Goal: Task Accomplishment & Management: Complete application form

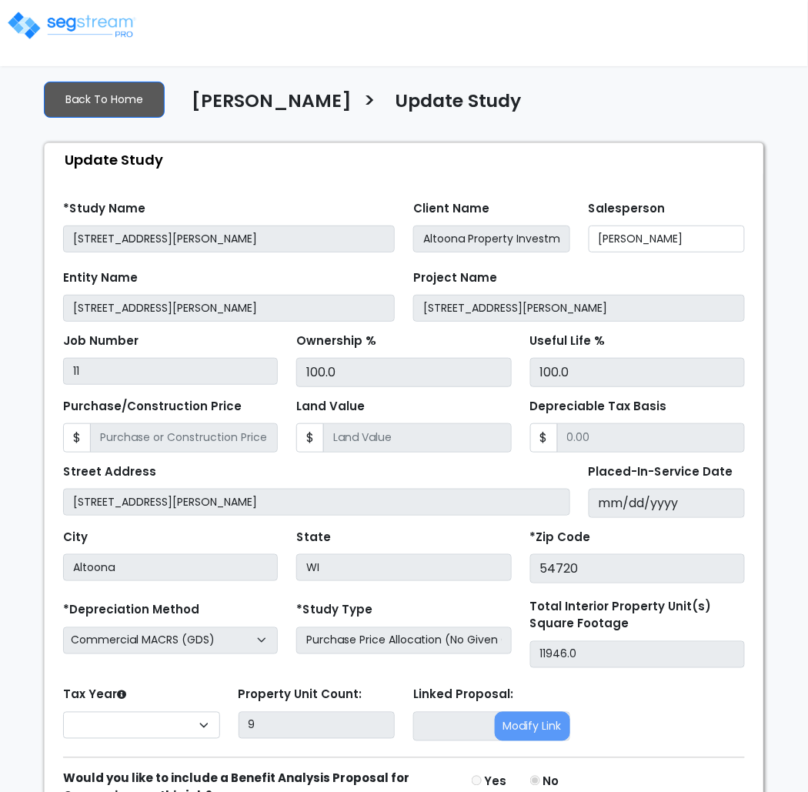
select select "2025"
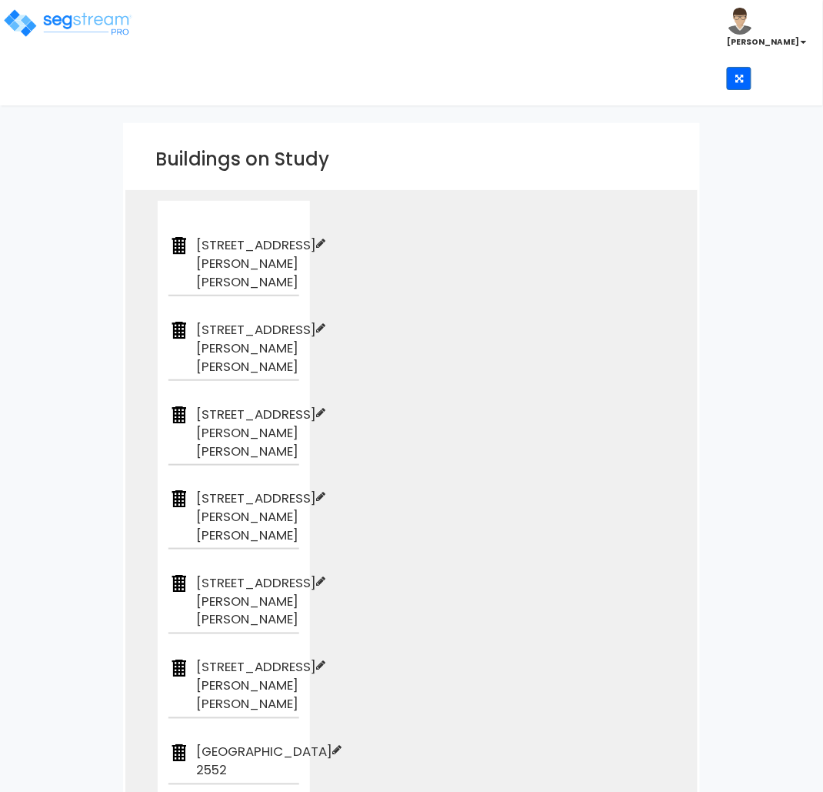
scroll to position [185, 0]
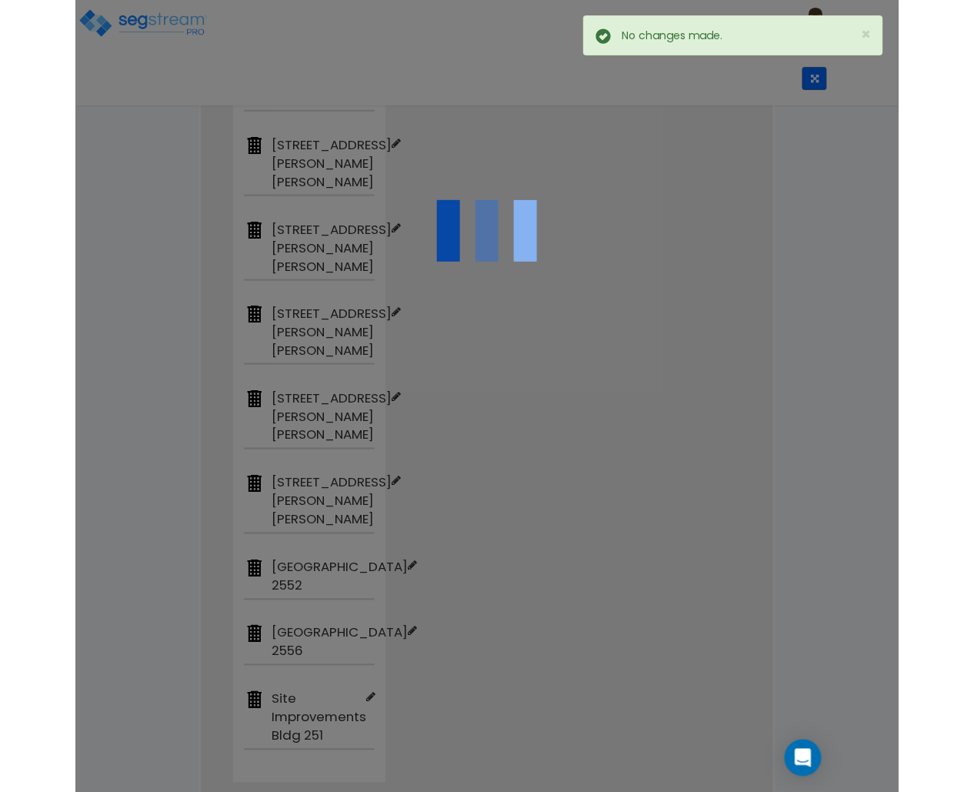
scroll to position [0, 0]
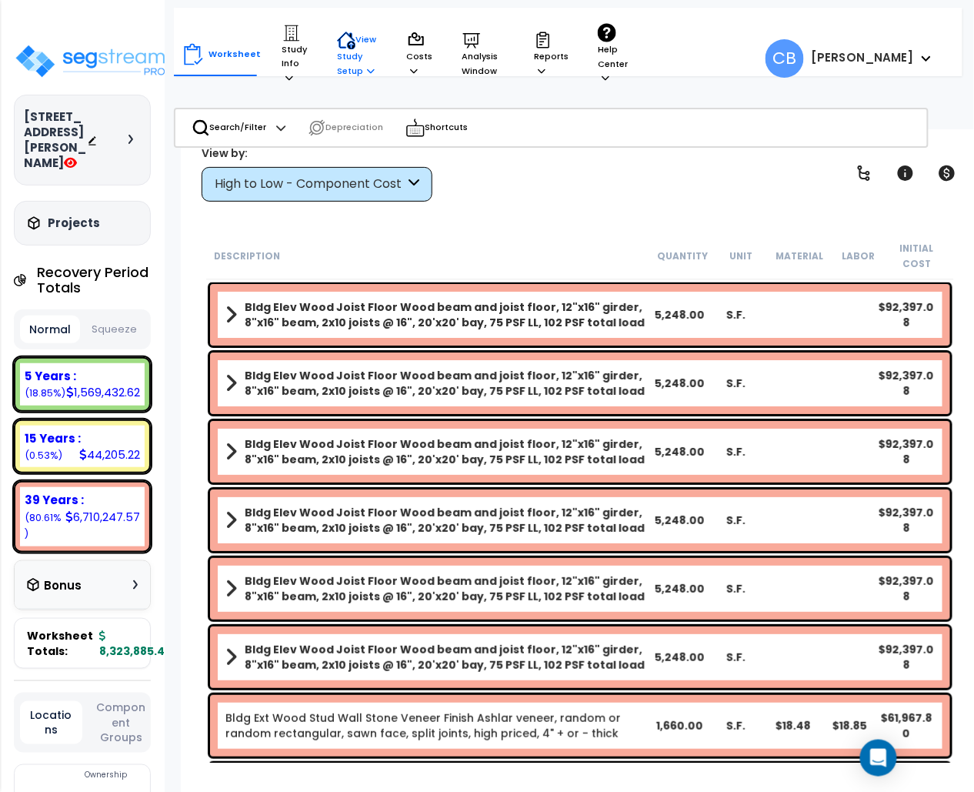
click at [345, 65] on p "View Study Setup" at bounding box center [357, 54] width 41 height 47
drag, startPoint x: 368, startPoint y: 131, endPoint x: 296, endPoint y: 46, distance: 110.8
click at [296, 45] on p "Study Info" at bounding box center [295, 55] width 26 height 62
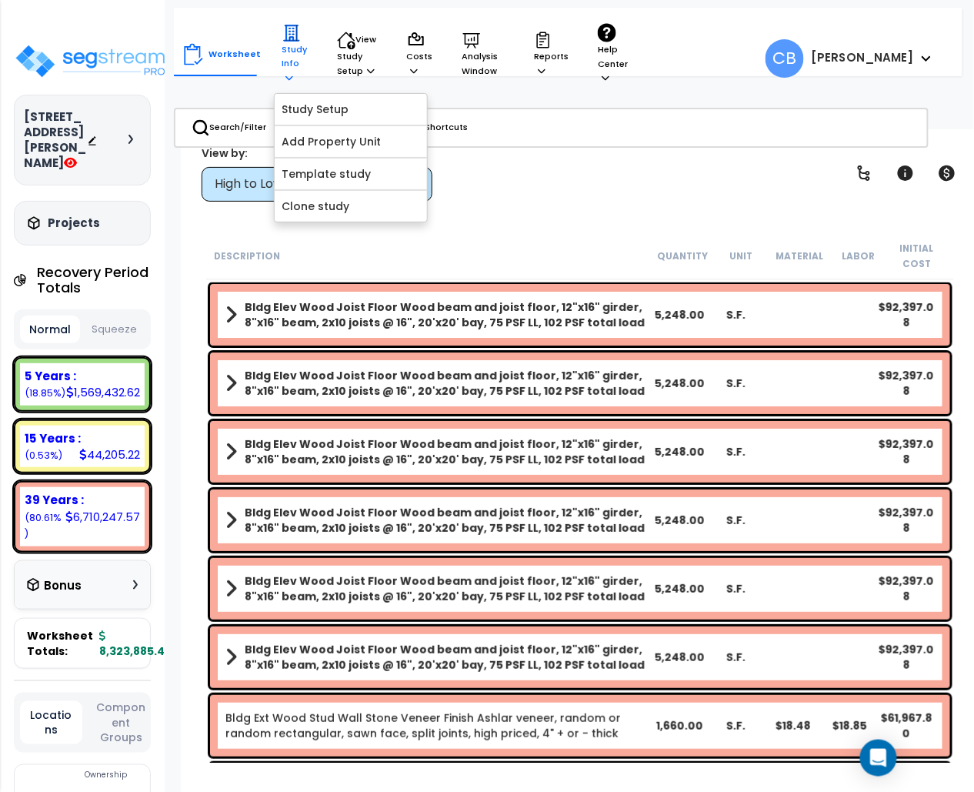
click at [287, 55] on p "Study Info" at bounding box center [295, 55] width 26 height 62
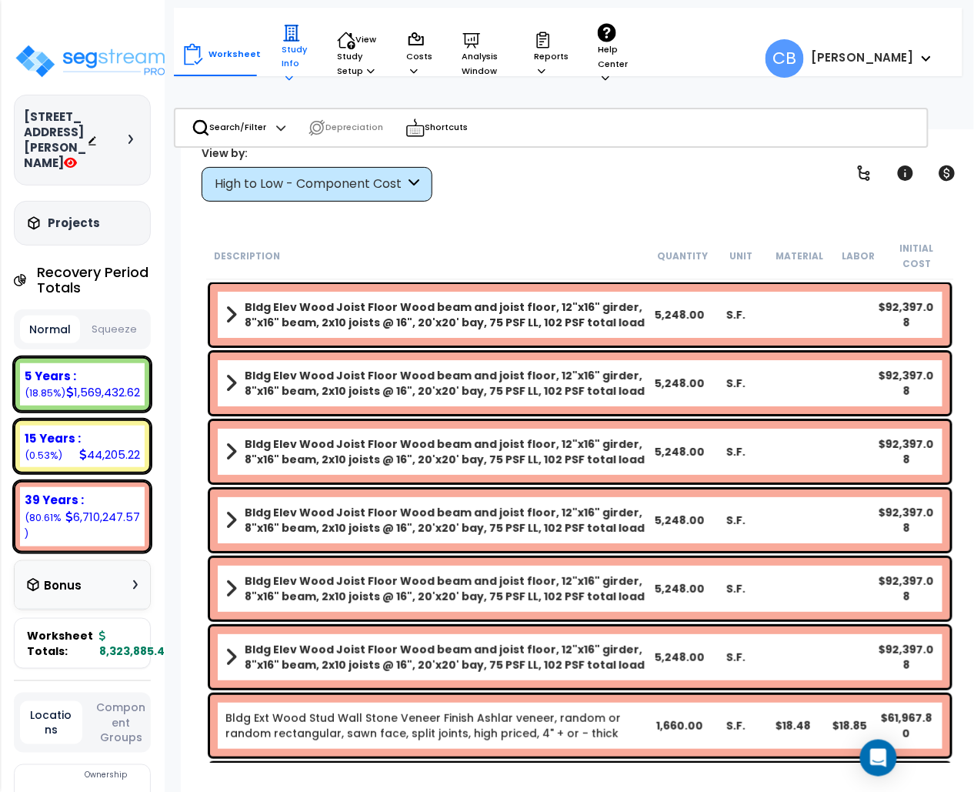
click at [288, 55] on p "Study Info" at bounding box center [295, 55] width 26 height 62
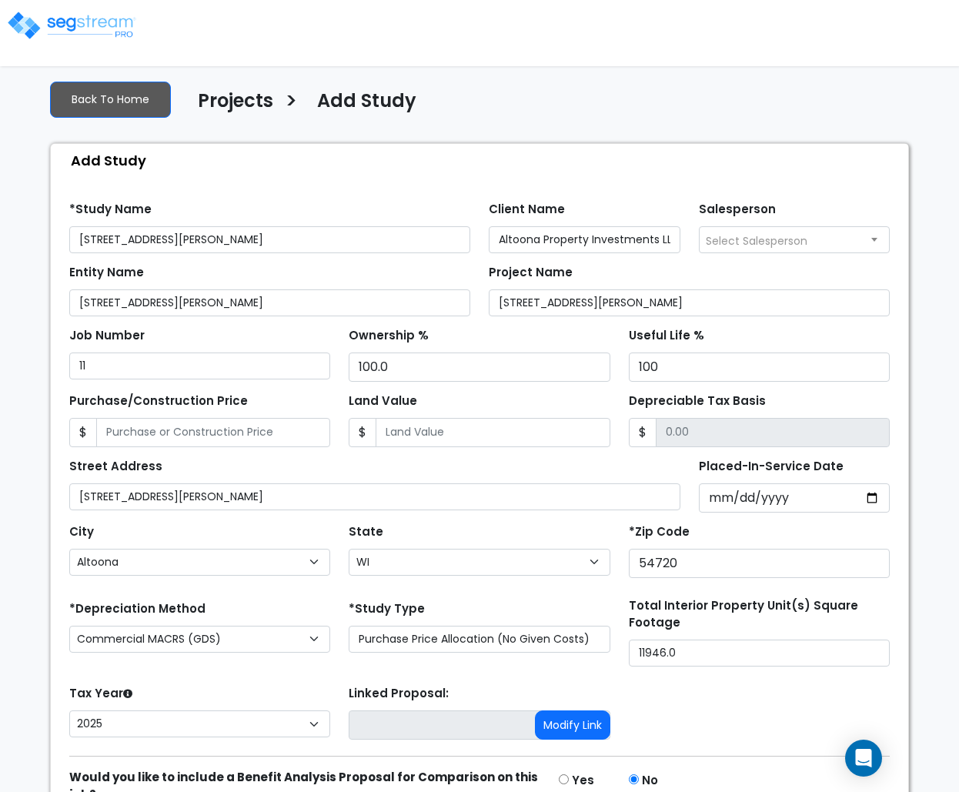
select select "Altoona"
select select "WI"
select select "2025"
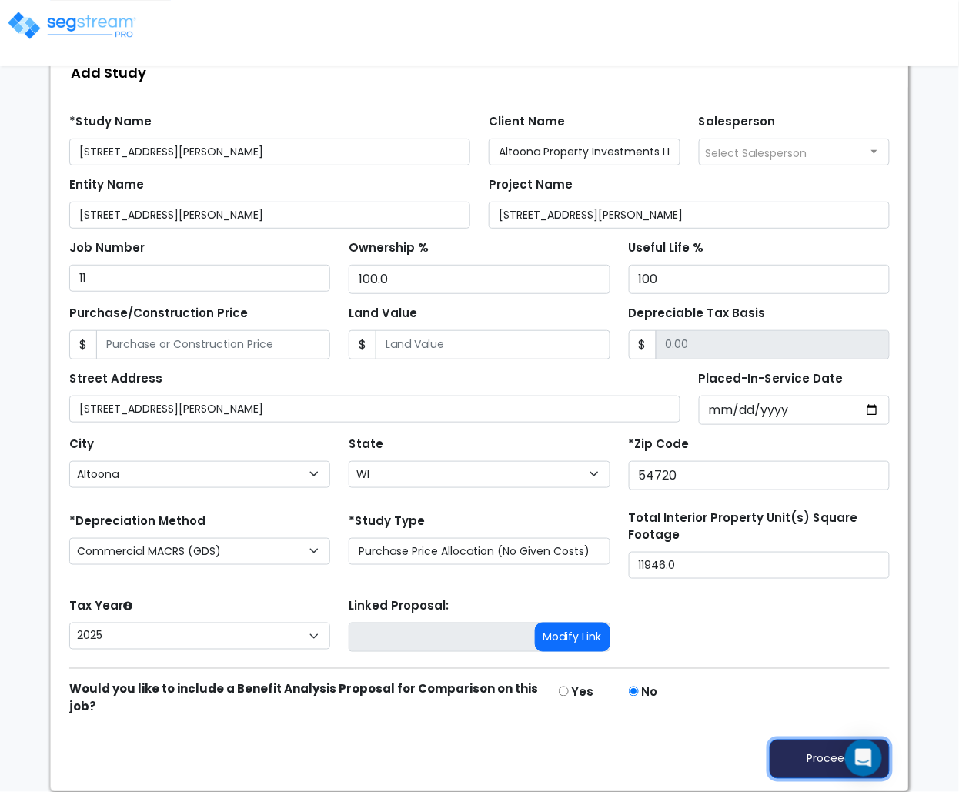
click at [779, 763] on button "Proceed" at bounding box center [829, 758] width 120 height 39
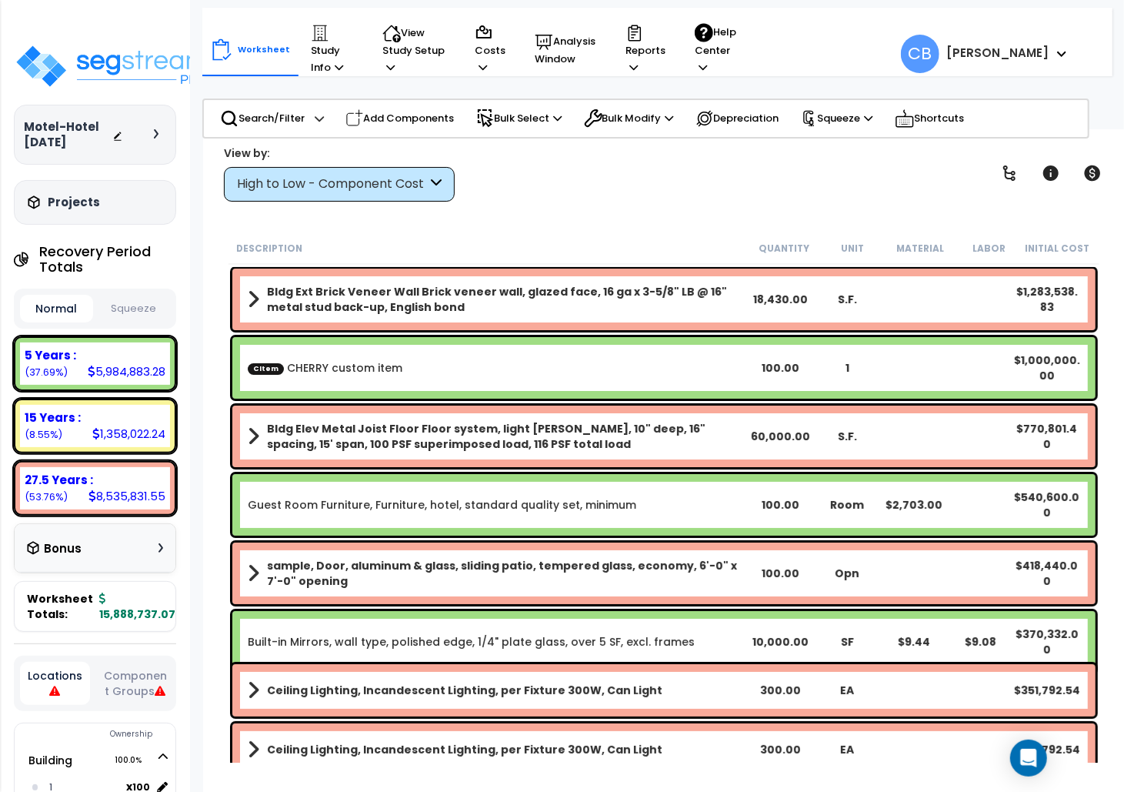
click at [730, 192] on div "View by: High to Low - Component Cost High to Low - Component Cost" at bounding box center [663, 173] width 891 height 57
click at [371, 312] on b "Bldg Ext Brick Veneer Wall Brick veneer wall, glazed face, 16 ga x 3-5/8" LB @ …" at bounding box center [507, 299] width 480 height 31
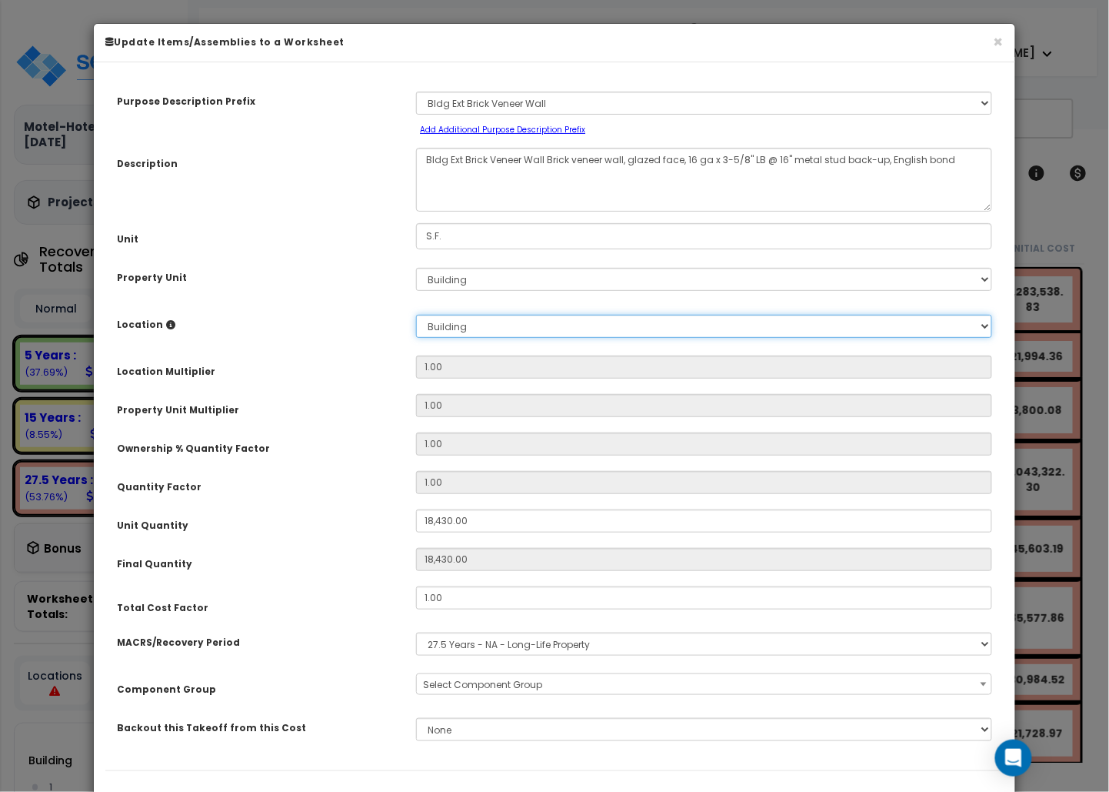
click at [474, 326] on select "Select 1 1 Building Building Interior Building Interior Sample Location Add New…" at bounding box center [704, 326] width 576 height 23
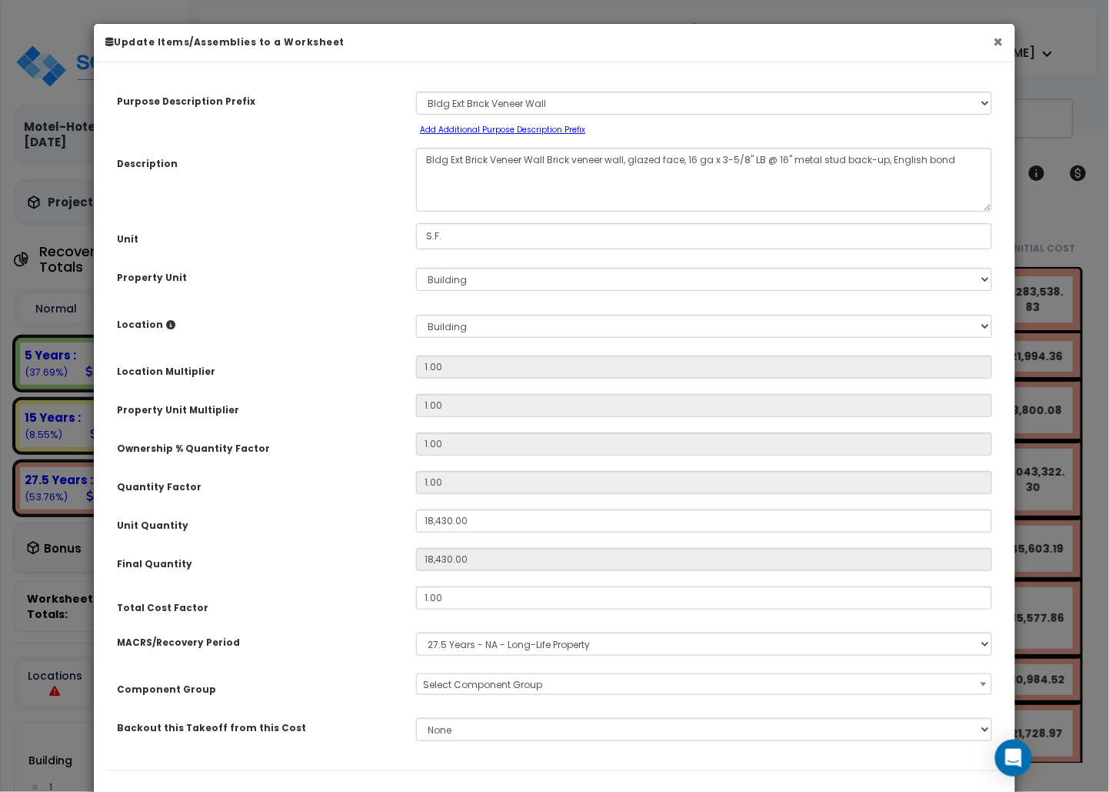
click at [730, 45] on div "× Update Items/Assemblies to a Worksheet" at bounding box center [555, 43] width 922 height 38
drag, startPoint x: 1002, startPoint y: 43, endPoint x: 922, endPoint y: 43, distance: 80.0
click at [730, 44] on button "×" at bounding box center [1000, 43] width 10 height 16
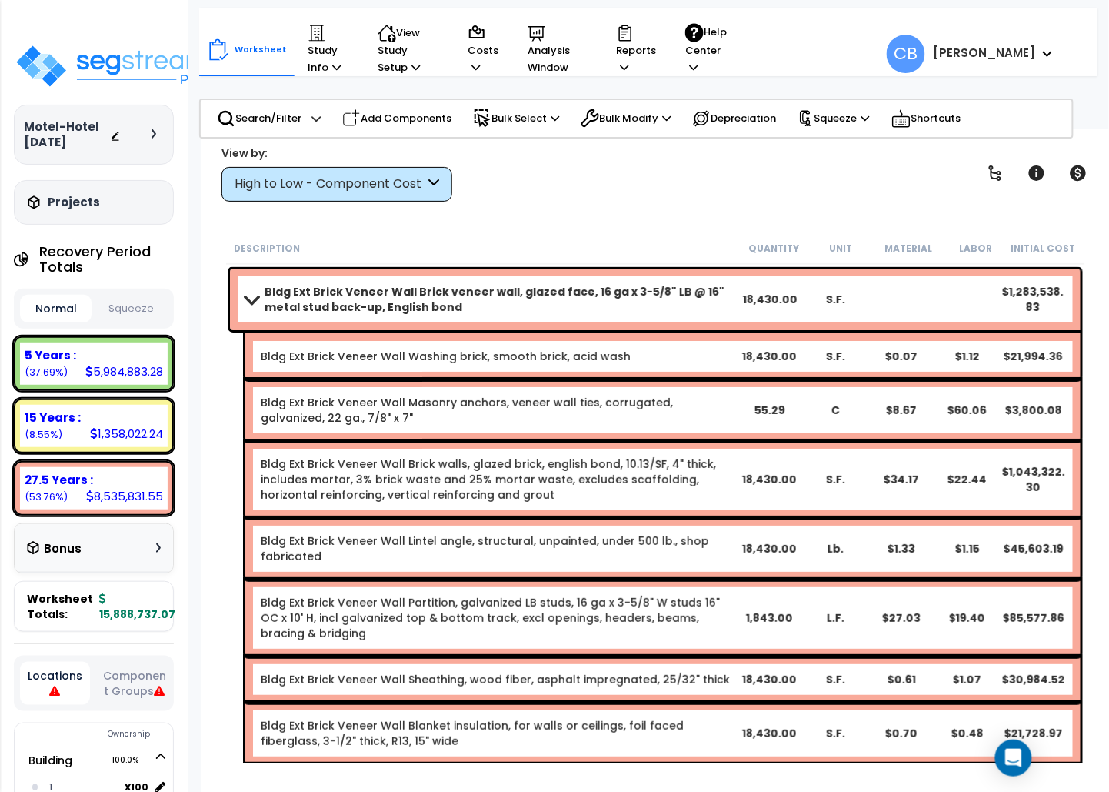
drag, startPoint x: 420, startPoint y: 115, endPoint x: 6, endPoint y: 437, distance: 524.6
click at [419, 114] on p "Add Components" at bounding box center [396, 118] width 109 height 18
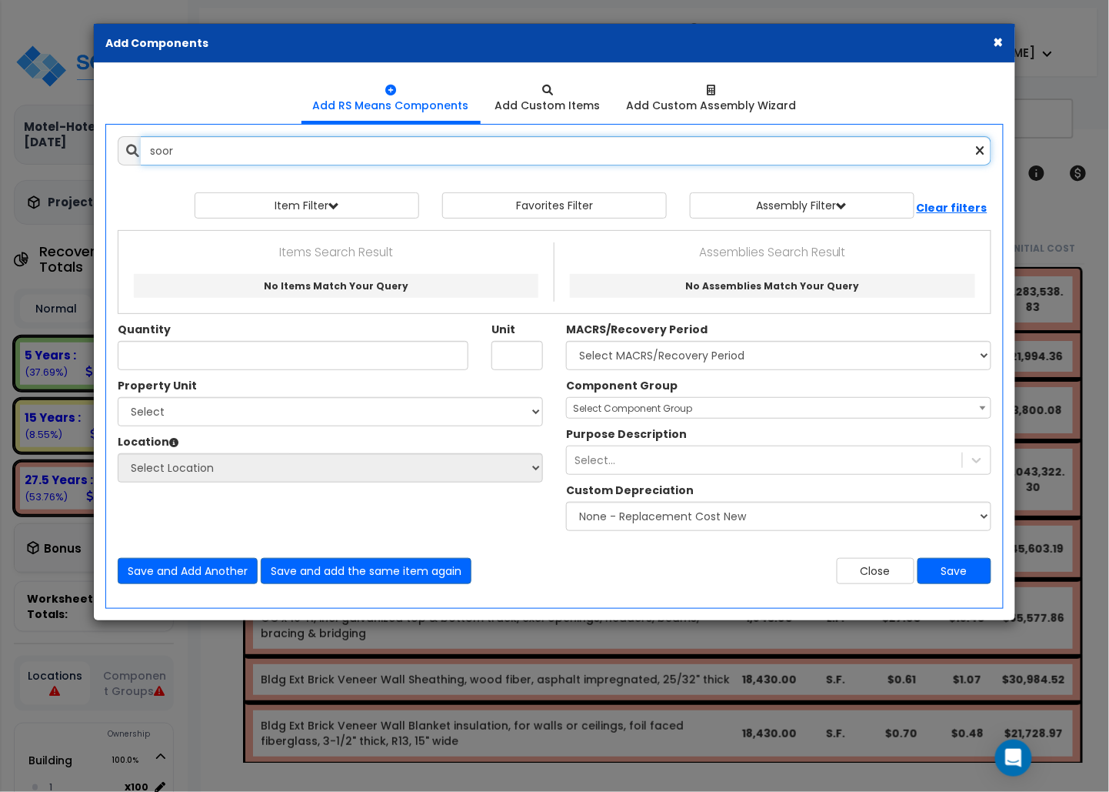
drag, startPoint x: 205, startPoint y: 148, endPoint x: 120, endPoint y: 148, distance: 84.6
click at [122, 149] on div "soor" at bounding box center [555, 150] width 874 height 29
type input "s"
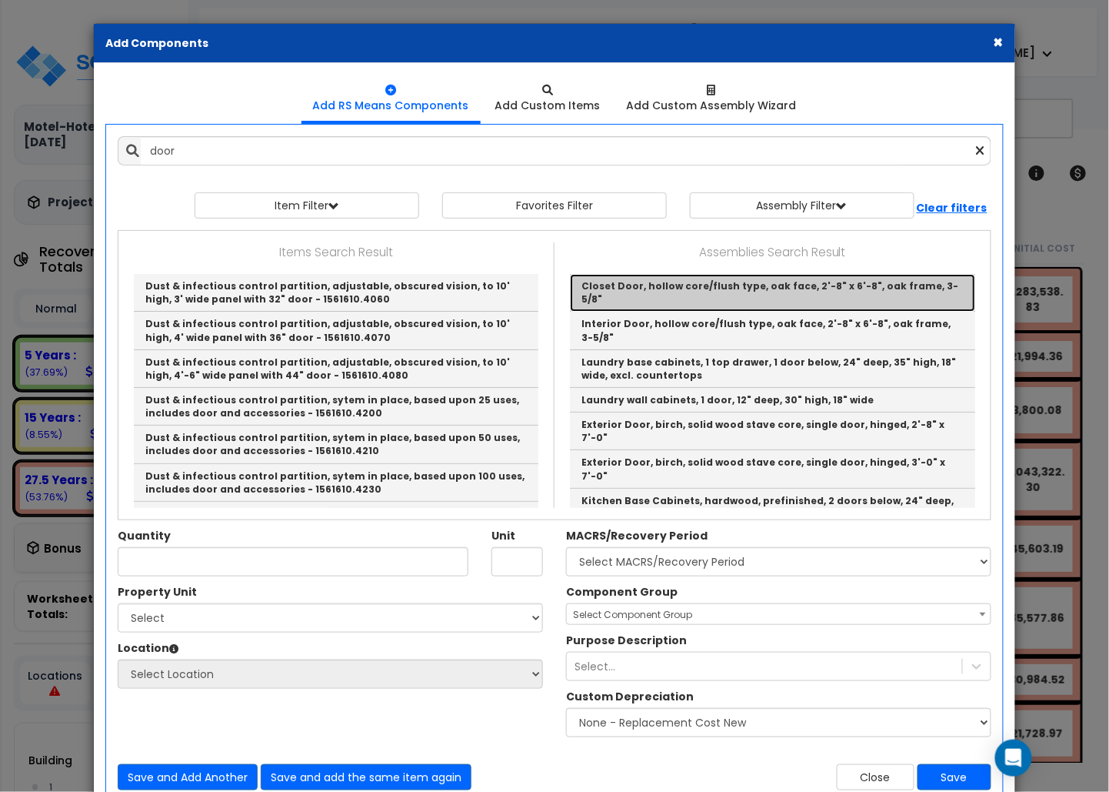
click at [668, 297] on link "Closet Door, hollow core/flush type, oak face, 2'-8" x 6'-8", oak frame, 3-5/8"" at bounding box center [772, 293] width 405 height 38
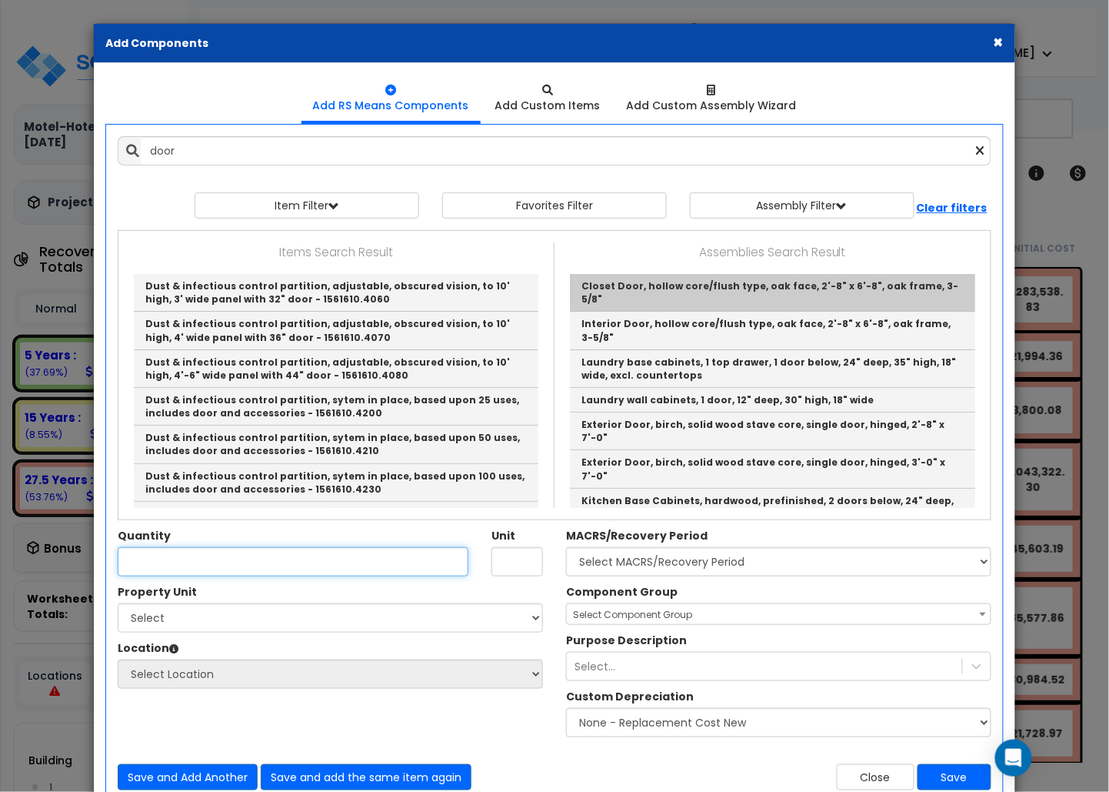
type input "Closet Door, hollow core/flush type, oak face, 2'-8" x 6'-8", oak frame, 3-5/8""
checkbox input "true"
type input "EA"
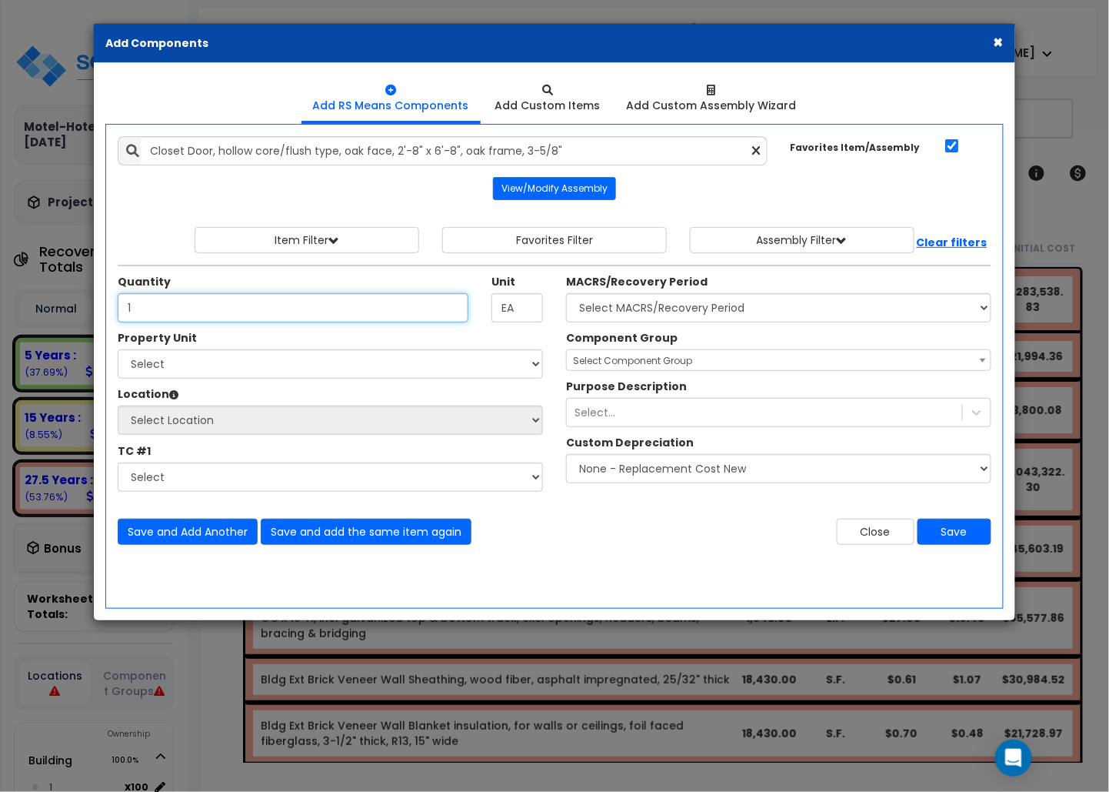
type input "1"
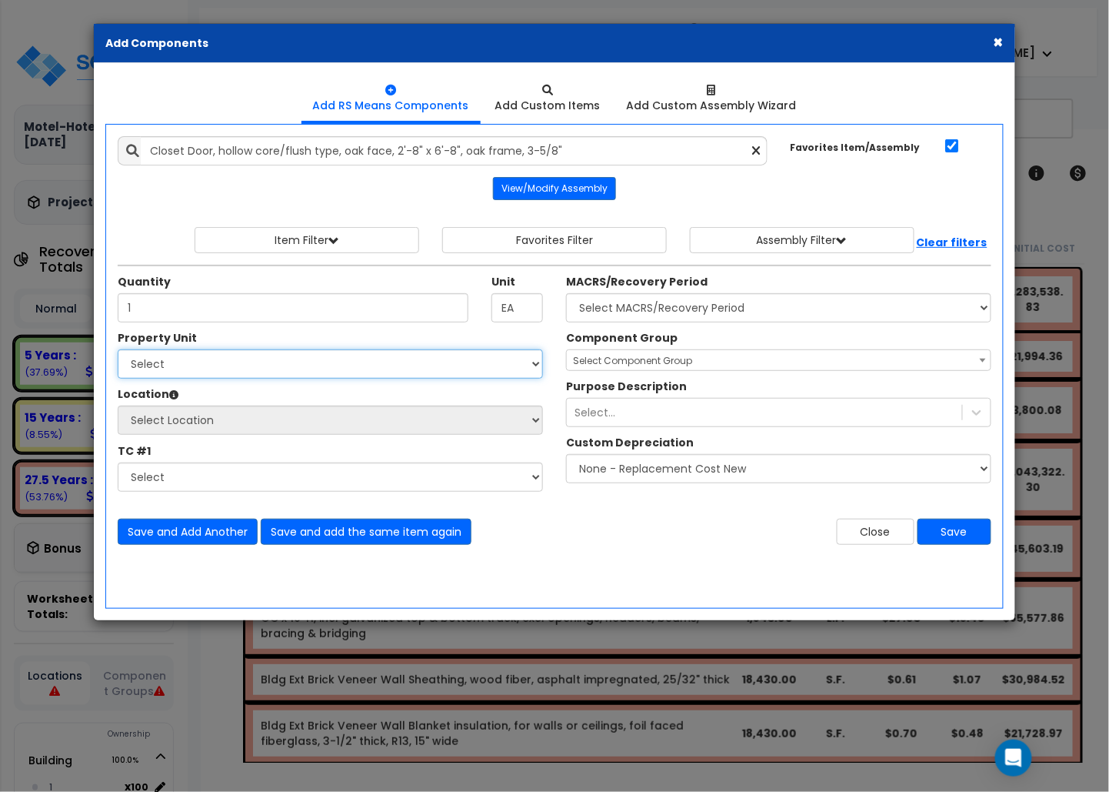
click at [314, 375] on select "Select Building cherry Sample Site" at bounding box center [330, 363] width 425 height 29
select select "52687"
click at [118, 352] on select "Select Building cherry Sample Site" at bounding box center [330, 363] width 425 height 29
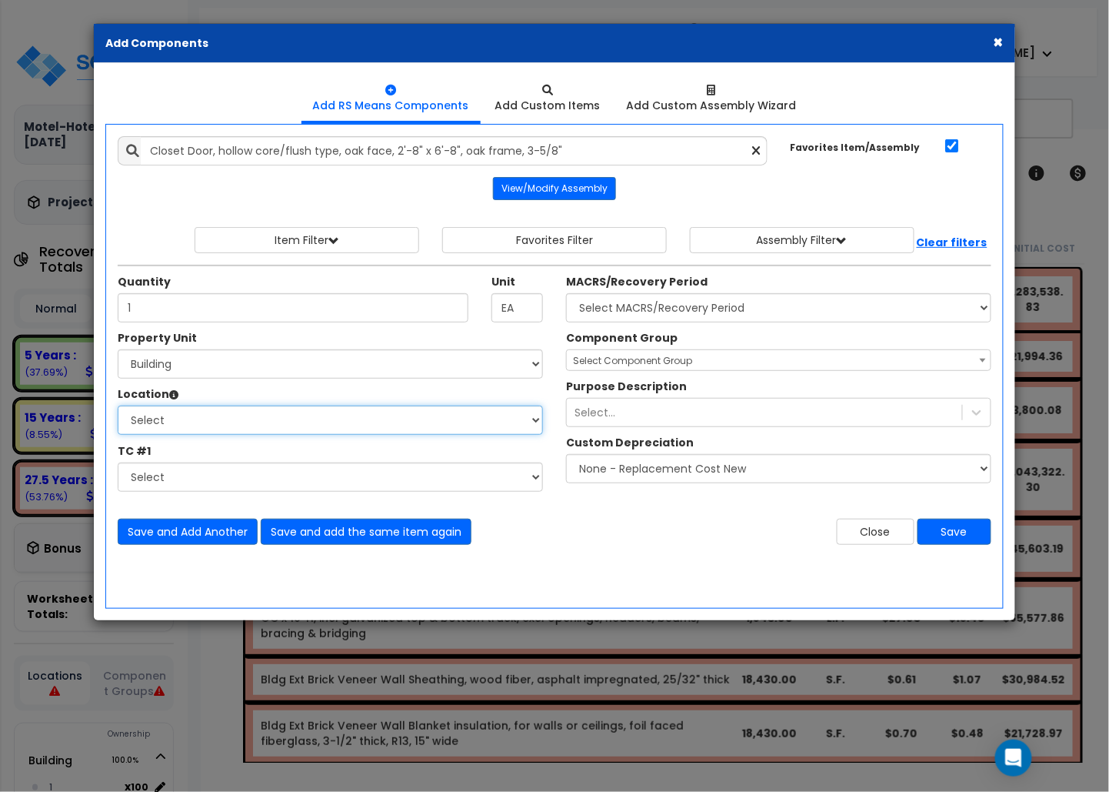
click at [171, 419] on select "Select 1 1 Building Building Interior Building Interior Sample Location Add Add…" at bounding box center [330, 419] width 425 height 29
click at [189, 410] on select "Select 1 1 Building Building Interior Building Interior Sample Location Add Add…" at bounding box center [330, 419] width 425 height 29
click at [191, 428] on select "Select 1 1 Building Building Interior Building Interior Sample Location Add Add…" at bounding box center [330, 419] width 425 height 29
select select "Others"
click at [118, 408] on select "Select 1 1 Building Building Interior Building Interior Sample Location Add Add…" at bounding box center [330, 419] width 425 height 29
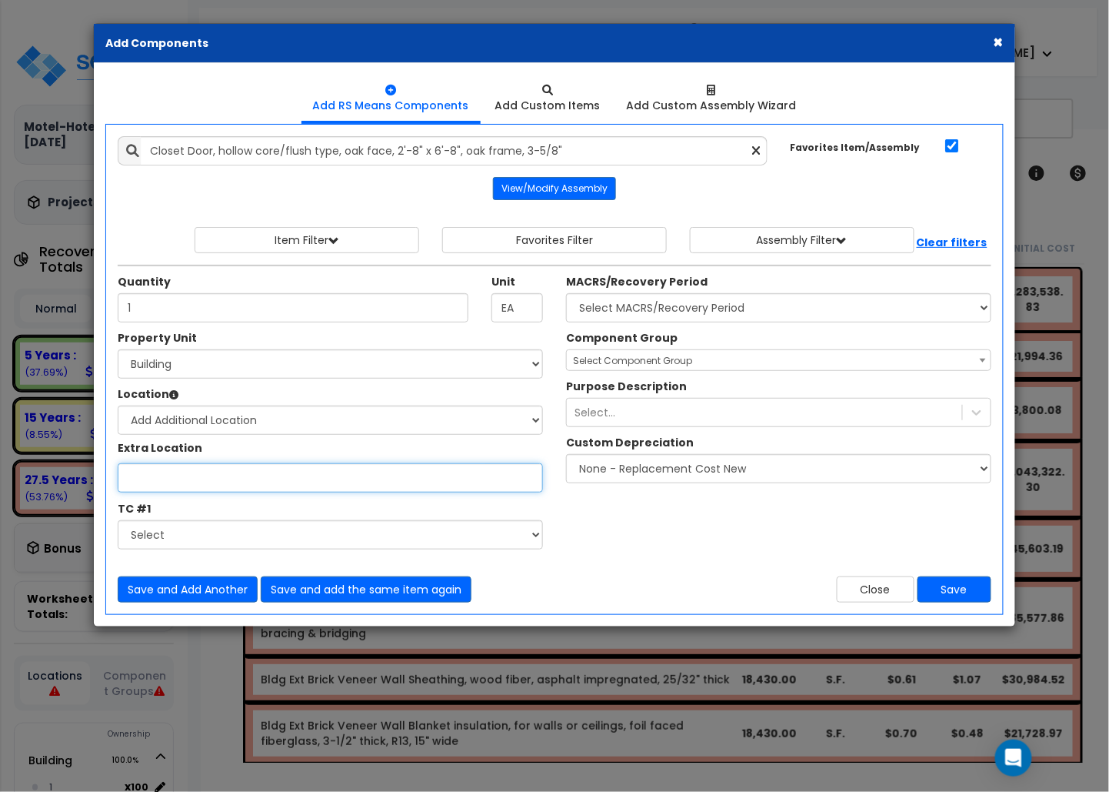
click at [179, 475] on input "Property Unit" at bounding box center [330, 477] width 425 height 29
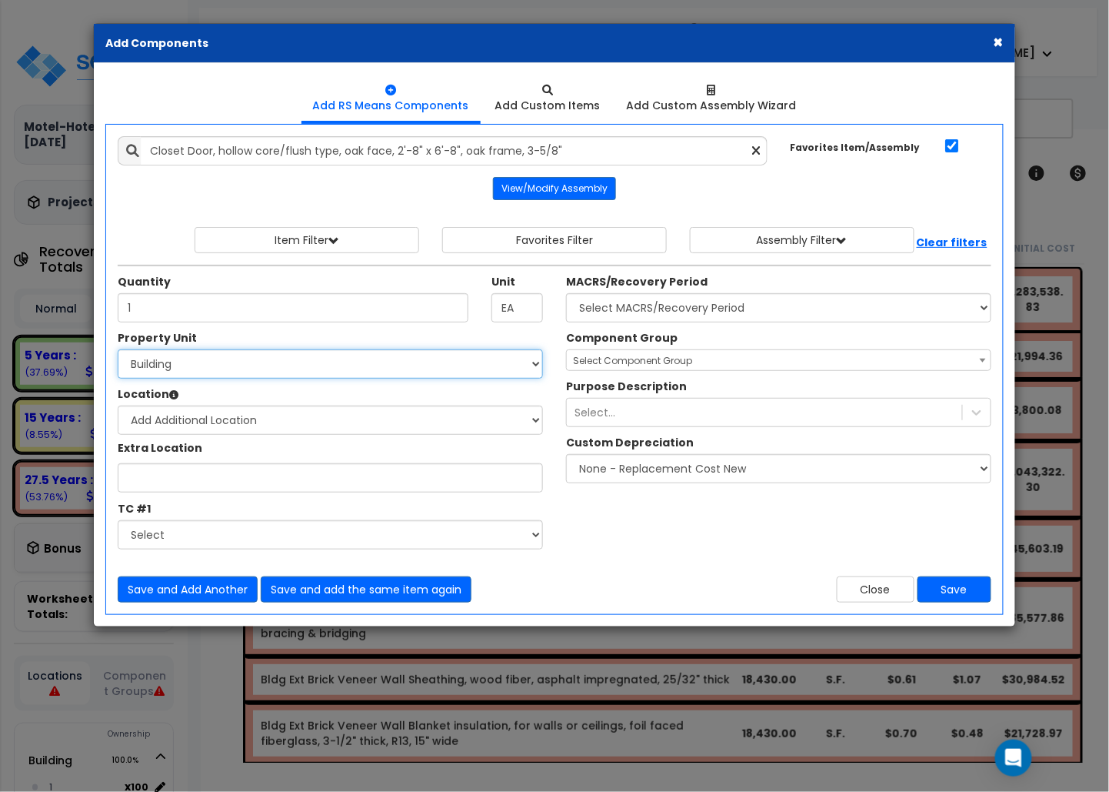
click at [246, 363] on select "Select Building cherry Sample Site" at bounding box center [330, 363] width 425 height 29
select select "52686"
click at [118, 352] on select "Select Building cherry Sample Site" at bounding box center [330, 363] width 425 height 29
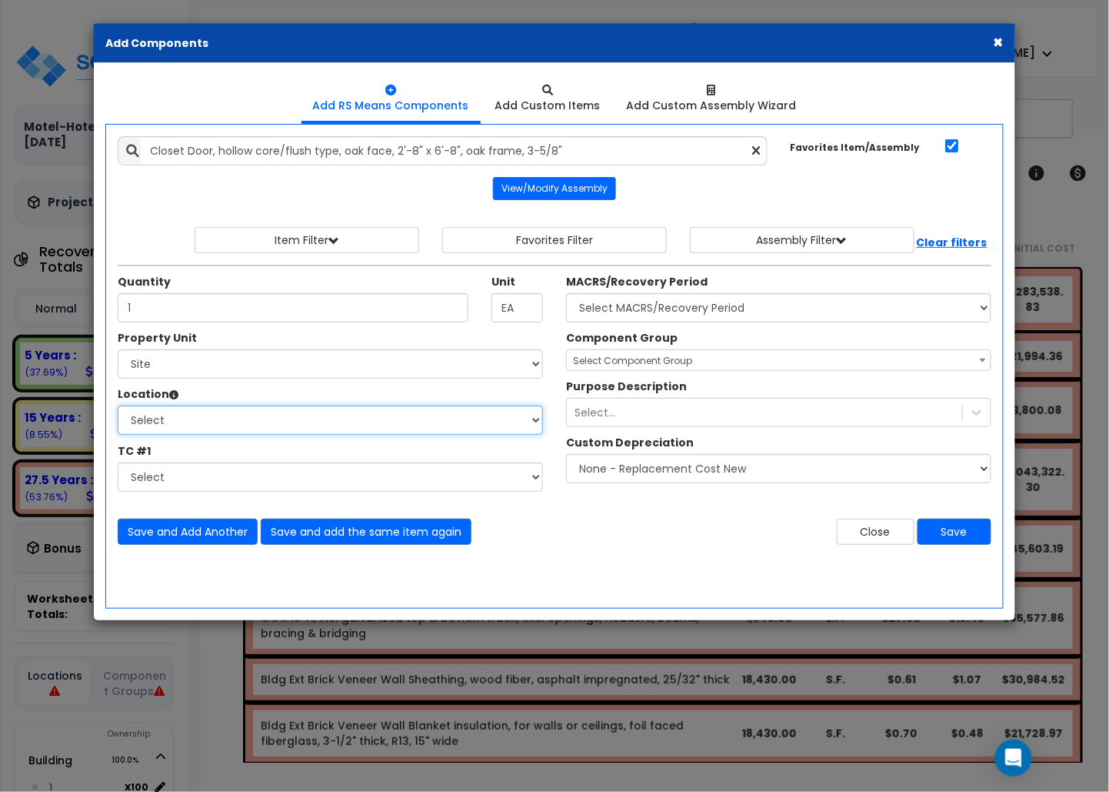
click at [182, 422] on select "Select Site Exterior Site Exterior Add Additional Location" at bounding box center [330, 419] width 425 height 29
select select "462"
click at [118, 408] on select "Select Site Exterior Site Exterior Add Additional Location" at bounding box center [330, 419] width 425 height 29
click at [730, 40] on button "×" at bounding box center [999, 42] width 10 height 16
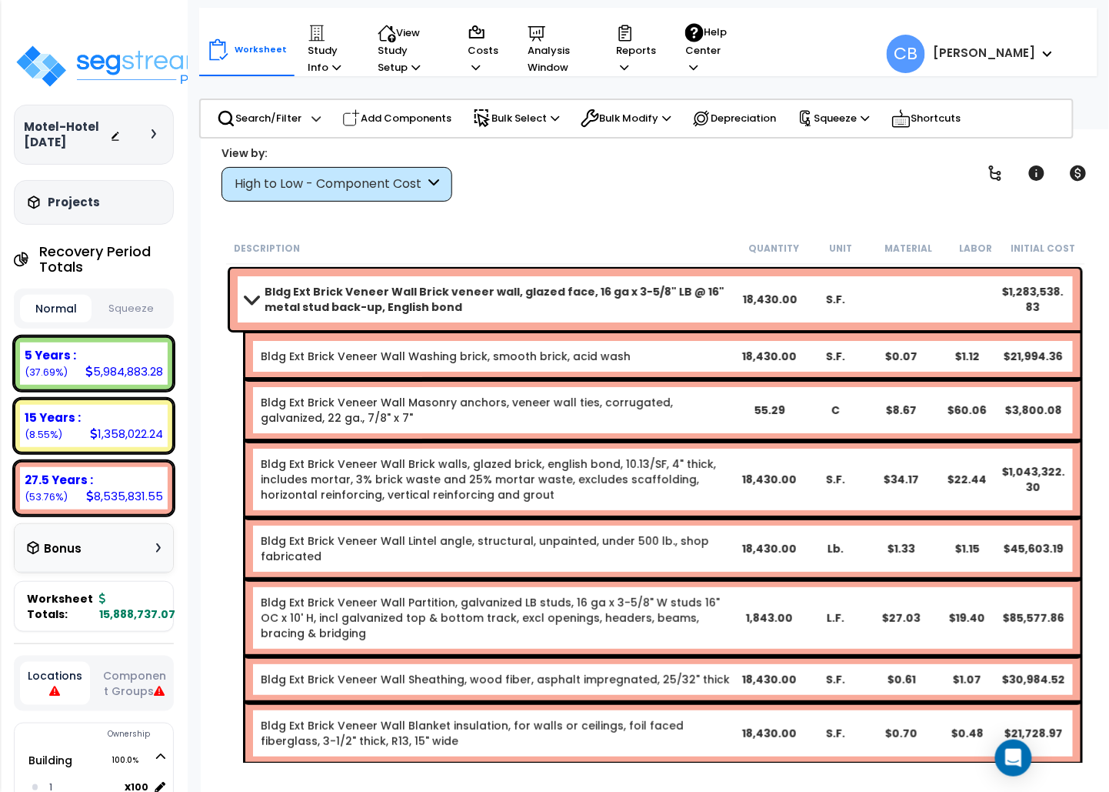
click at [475, 293] on b "Bldg Ext Brick Veneer Wall Brick veneer wall, glazed face, 16 ga x 3-5/8" LB @ …" at bounding box center [501, 299] width 473 height 31
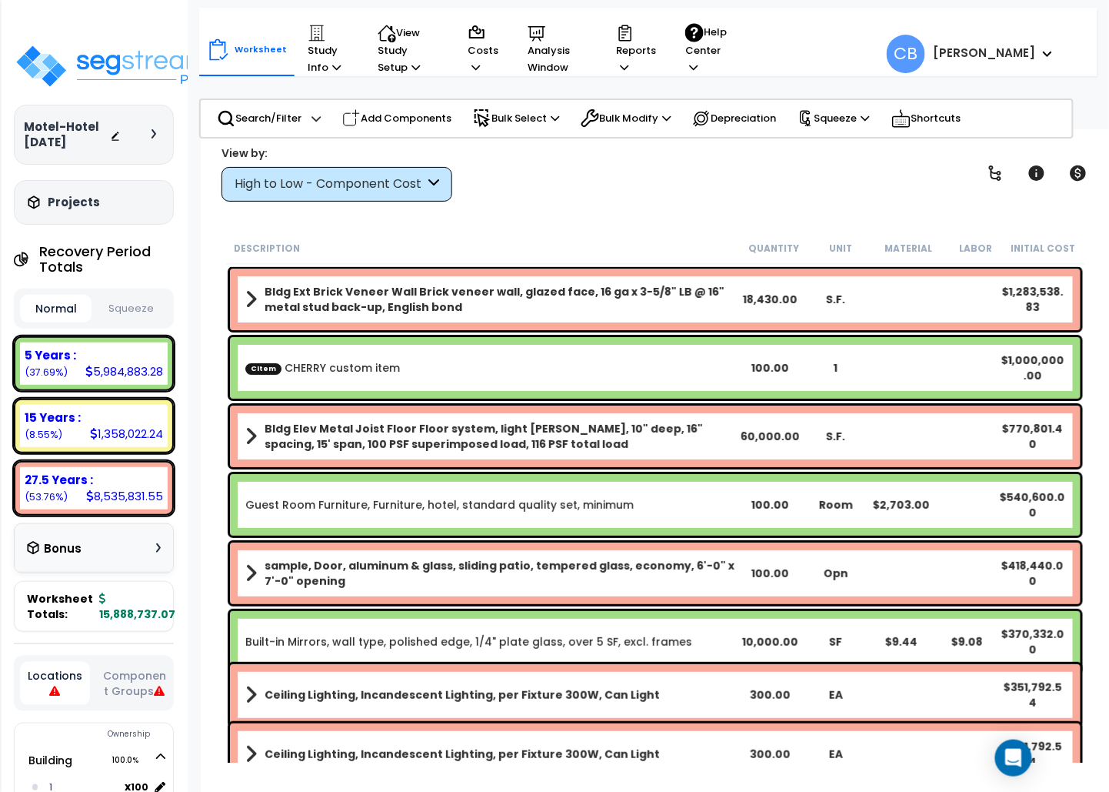
click at [475, 293] on b "Bldg Ext Brick Veneer Wall Brick veneer wall, glazed face, 16 ga x 3-5/8" LB @ …" at bounding box center [501, 299] width 473 height 31
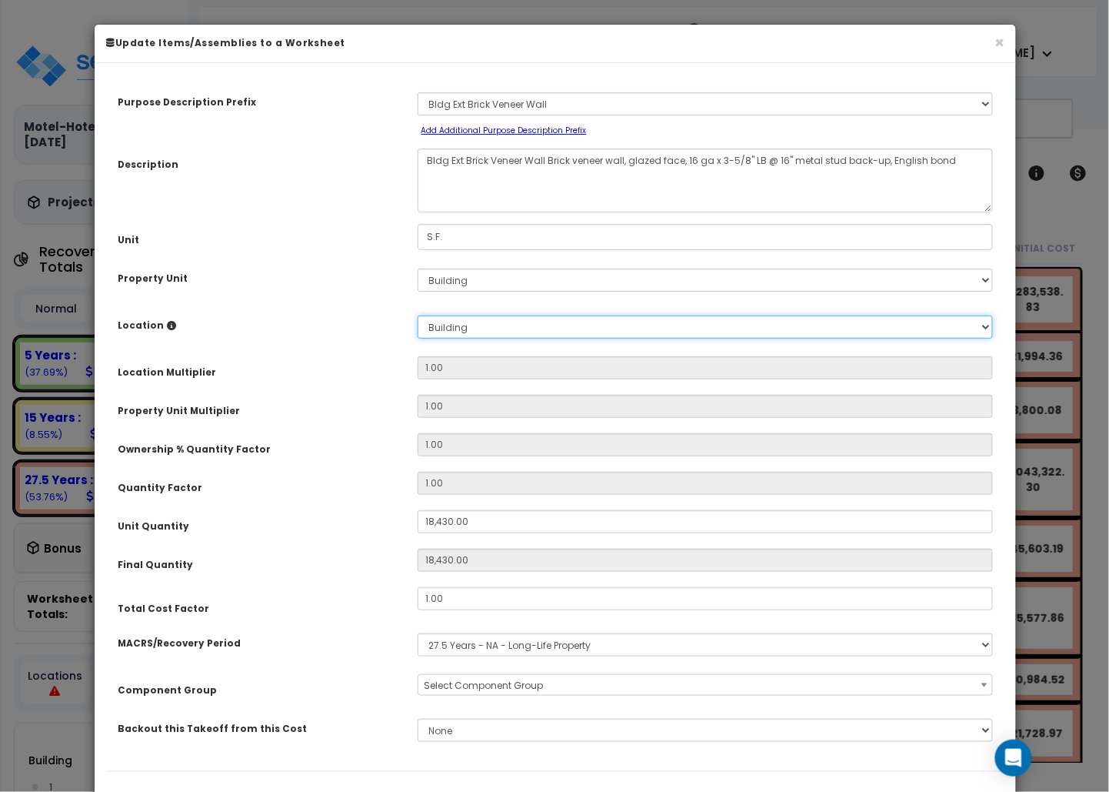
click at [486, 325] on select "Select 1 1 Building Building Interior Building Interior Sample Location Add New…" at bounding box center [706, 326] width 576 height 23
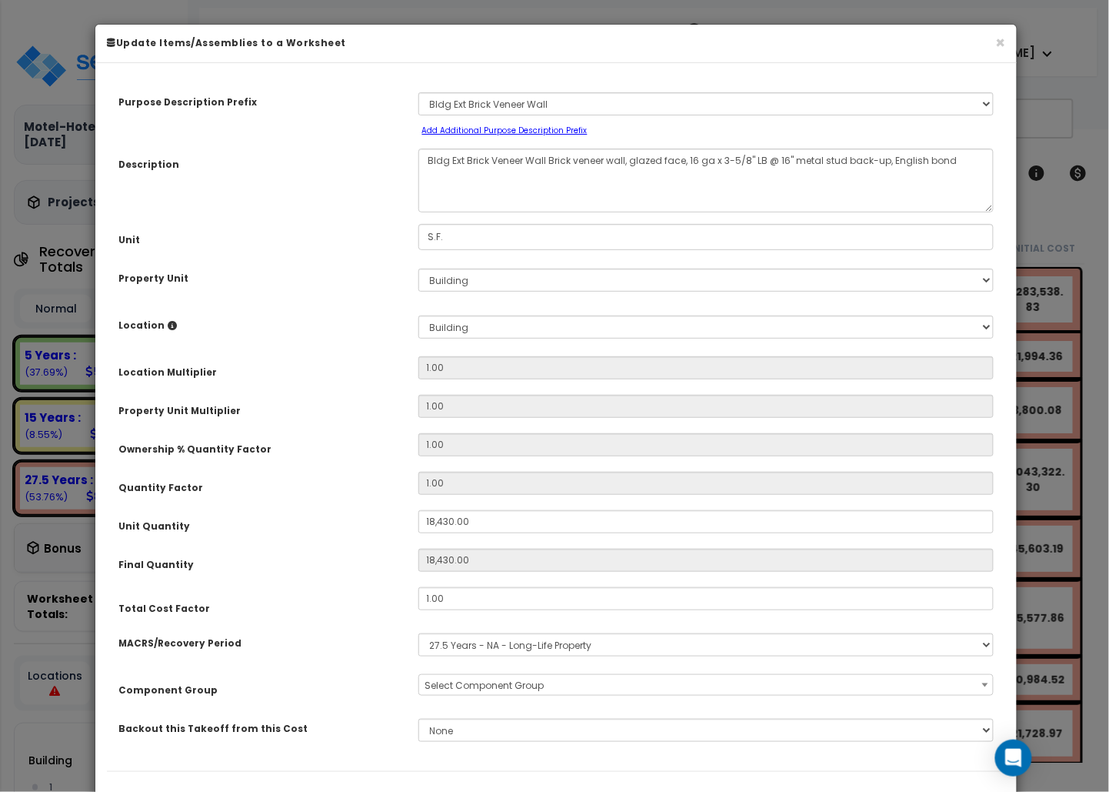
drag, startPoint x: 297, startPoint y: 335, endPoint x: 444, endPoint y: 292, distance: 153.1
click at [297, 336] on div "Location Please select Property Unit to enable Location" at bounding box center [256, 322] width 299 height 27
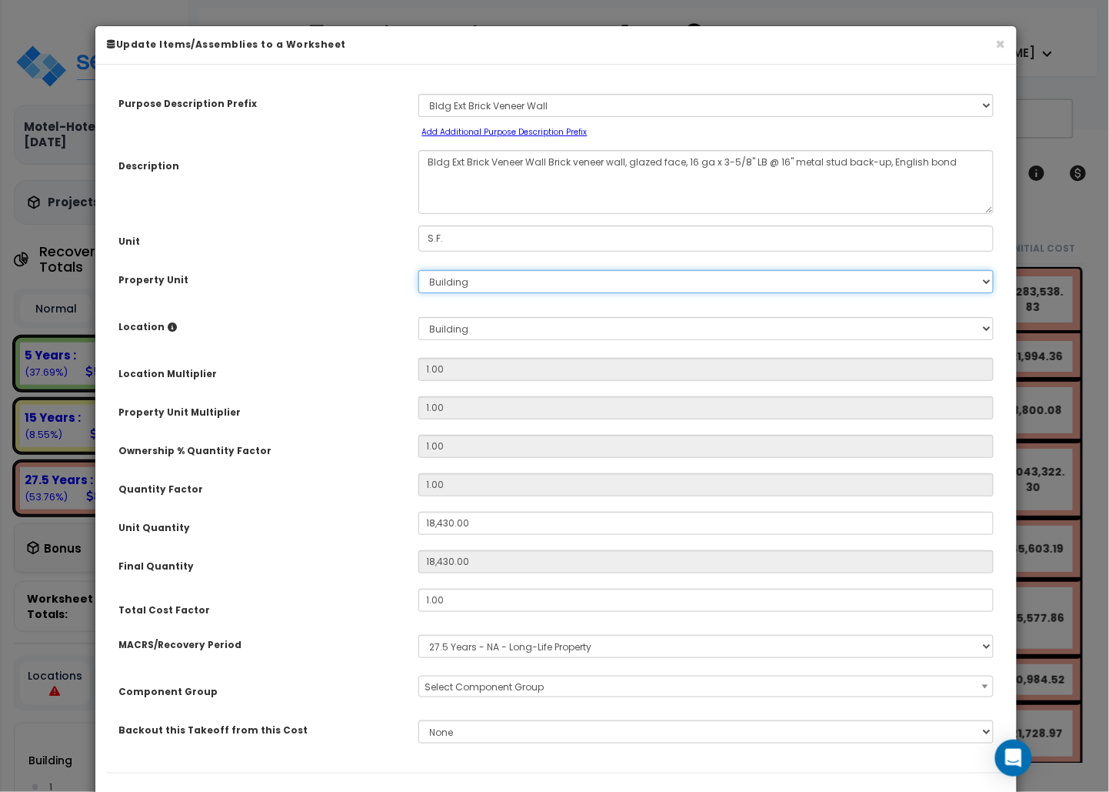
click at [457, 283] on select "Select Site Building cherry Sample" at bounding box center [706, 281] width 576 height 23
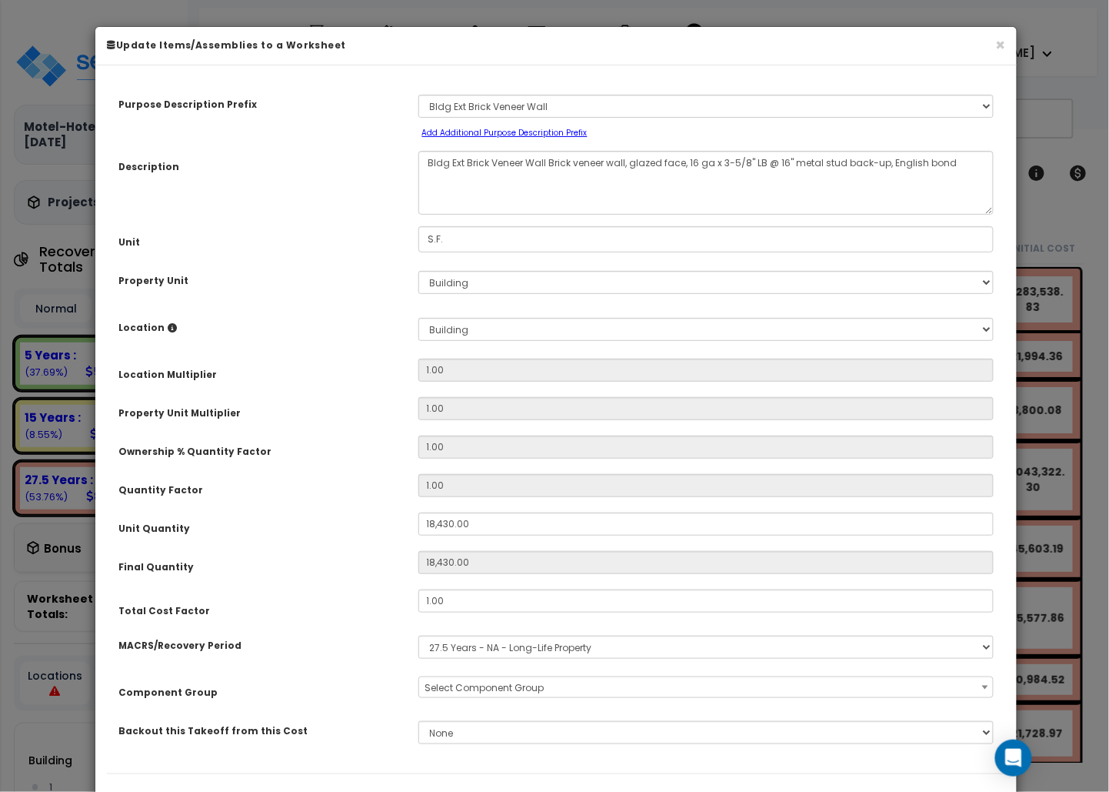
click at [348, 331] on div "Location Please select Property Unit to enable Location" at bounding box center [256, 325] width 299 height 27
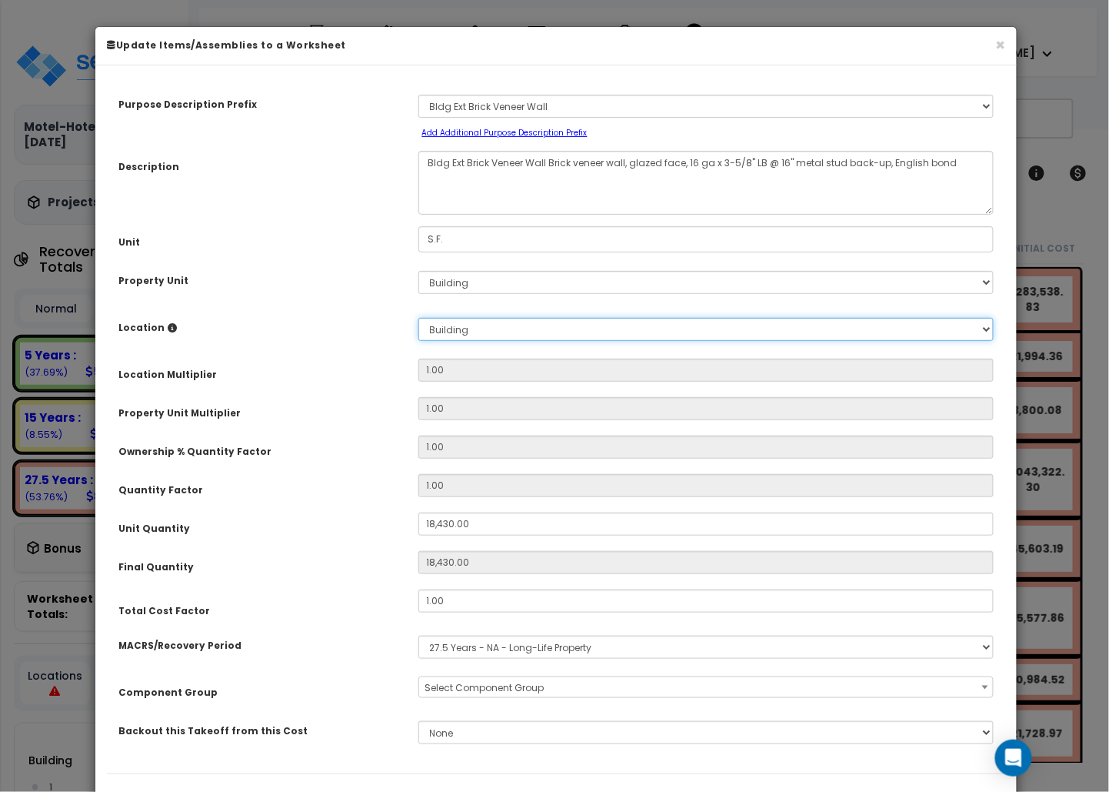
click at [725, 331] on select "Select 1 1 Building Building Interior Building Interior Sample Location Add New…" at bounding box center [706, 329] width 576 height 23
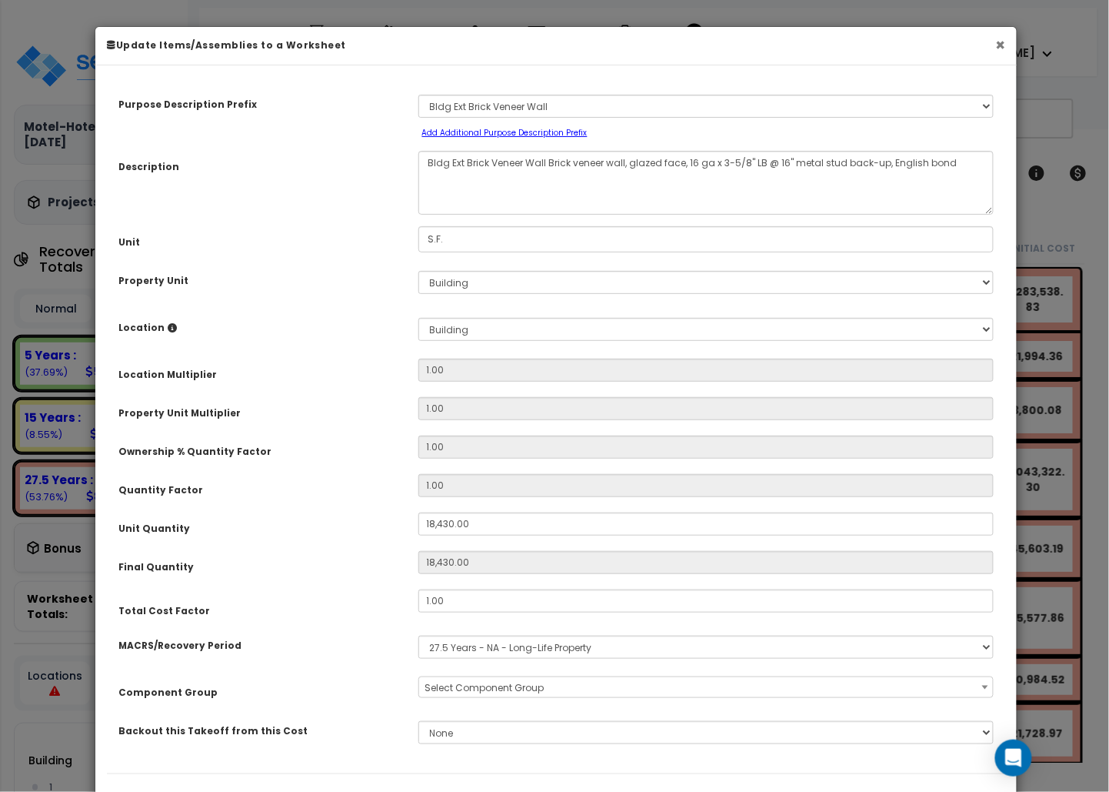
click at [730, 46] on button "×" at bounding box center [1000, 45] width 10 height 16
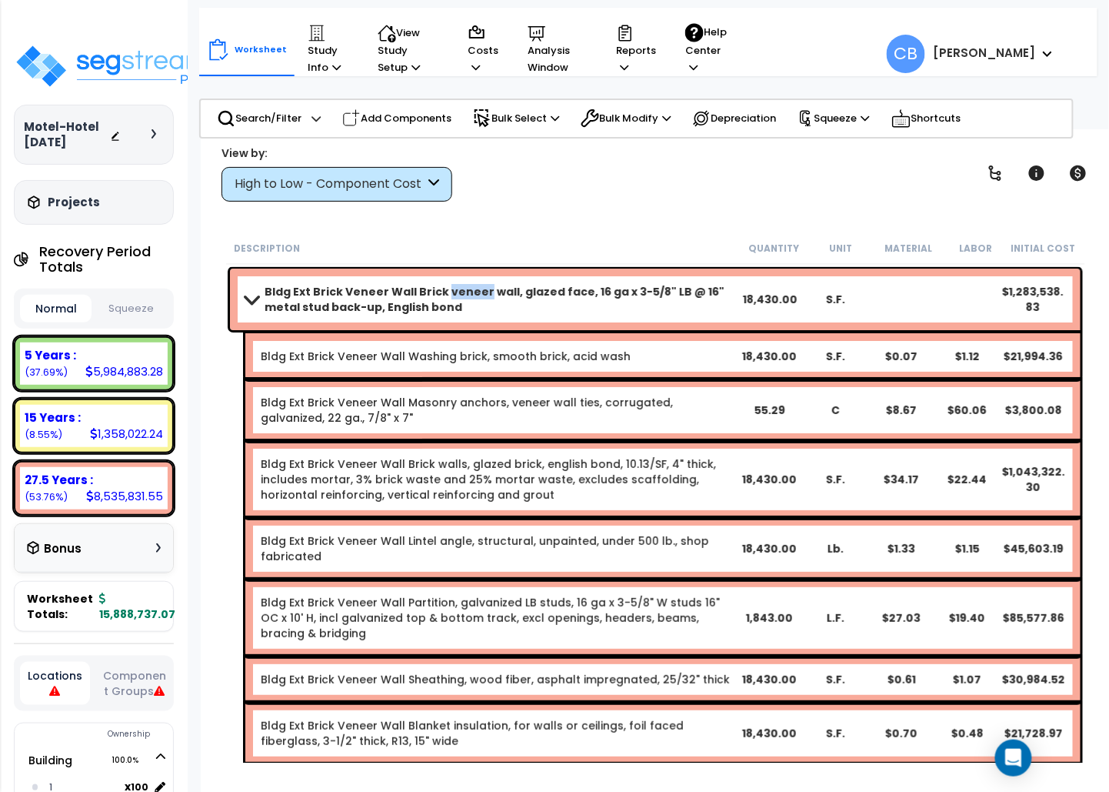
click at [394, 105] on div "Add Components" at bounding box center [397, 119] width 126 height 34
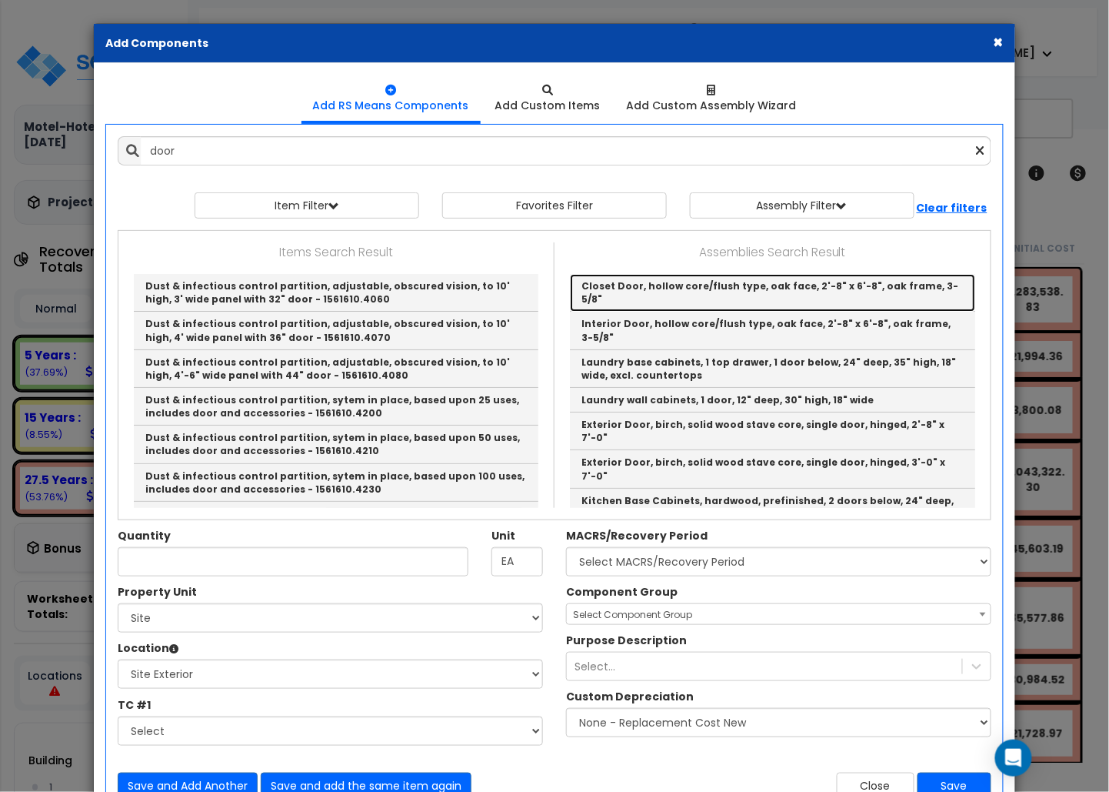
click at [605, 284] on link "Closet Door, hollow core/flush type, oak face, 2'-8" x 6'-8", oak frame, 3-5/8"" at bounding box center [772, 293] width 405 height 38
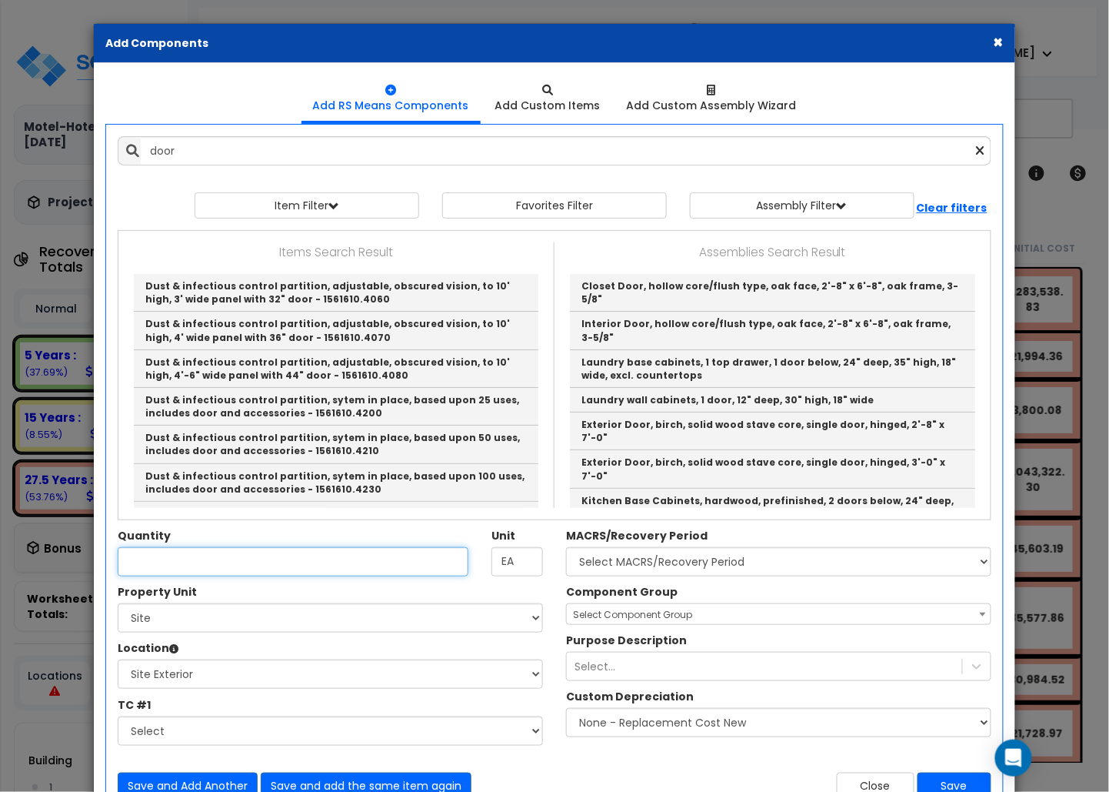
type input "Closet Door, hollow core/flush type, oak face, 2'-8" x 6'-8", oak frame, 3-5/8""
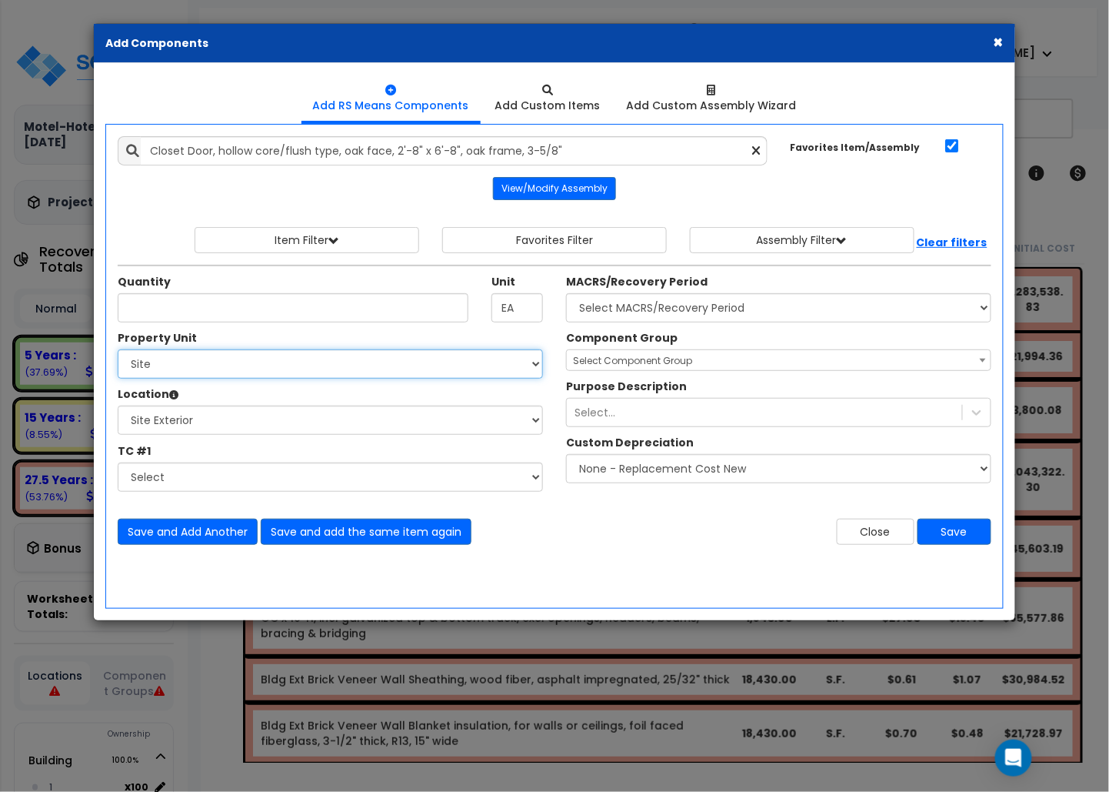
click at [220, 370] on select "Select Building cherry Sample Site" at bounding box center [330, 363] width 425 height 29
select select "52686"
click at [118, 352] on select "Select Building cherry Sample Site" at bounding box center [330, 363] width 425 height 29
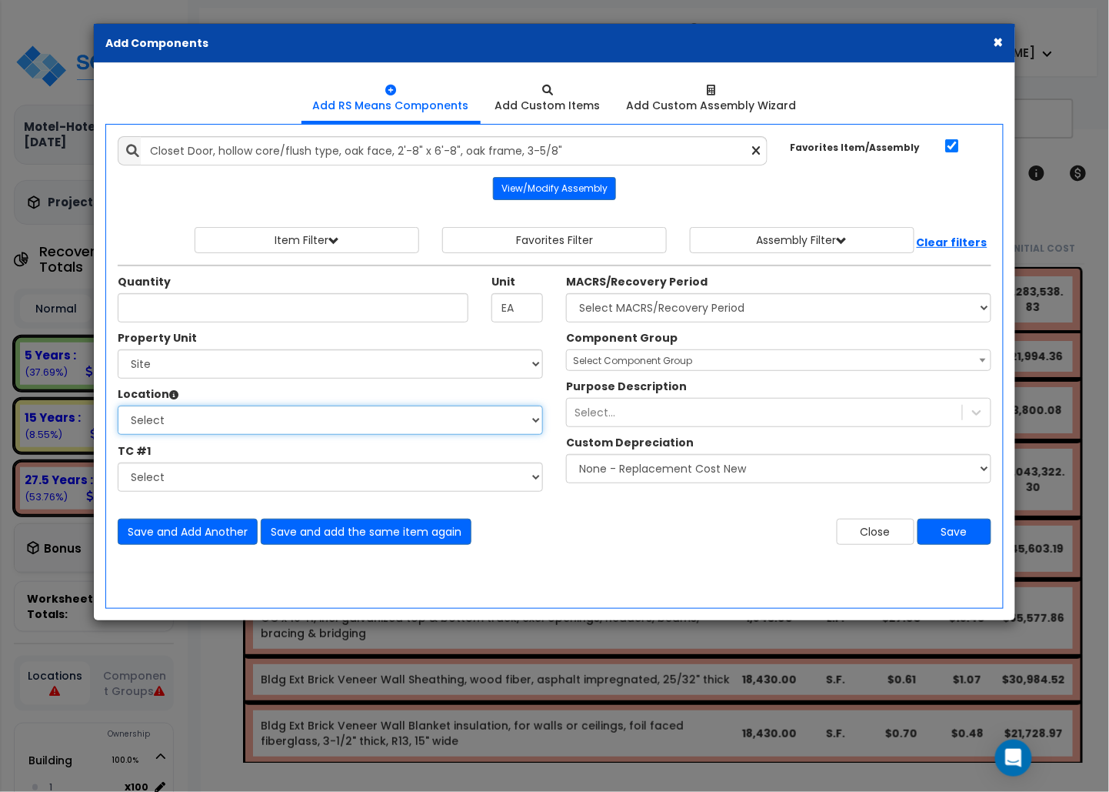
click at [186, 432] on select "Select Site Exterior Site Exterior Add Additional Location" at bounding box center [330, 419] width 425 height 29
click at [730, 195] on center "View/Modify Assembly" at bounding box center [555, 188] width 874 height 23
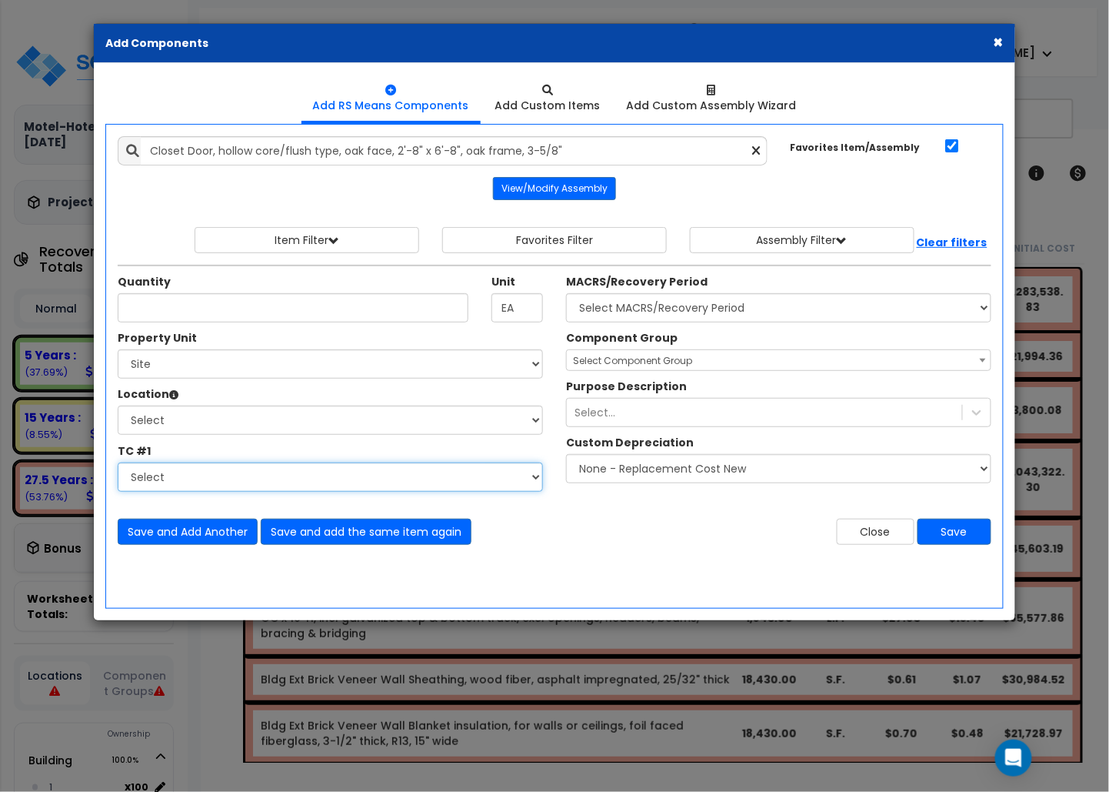
click at [180, 475] on select "Select" at bounding box center [330, 476] width 425 height 29
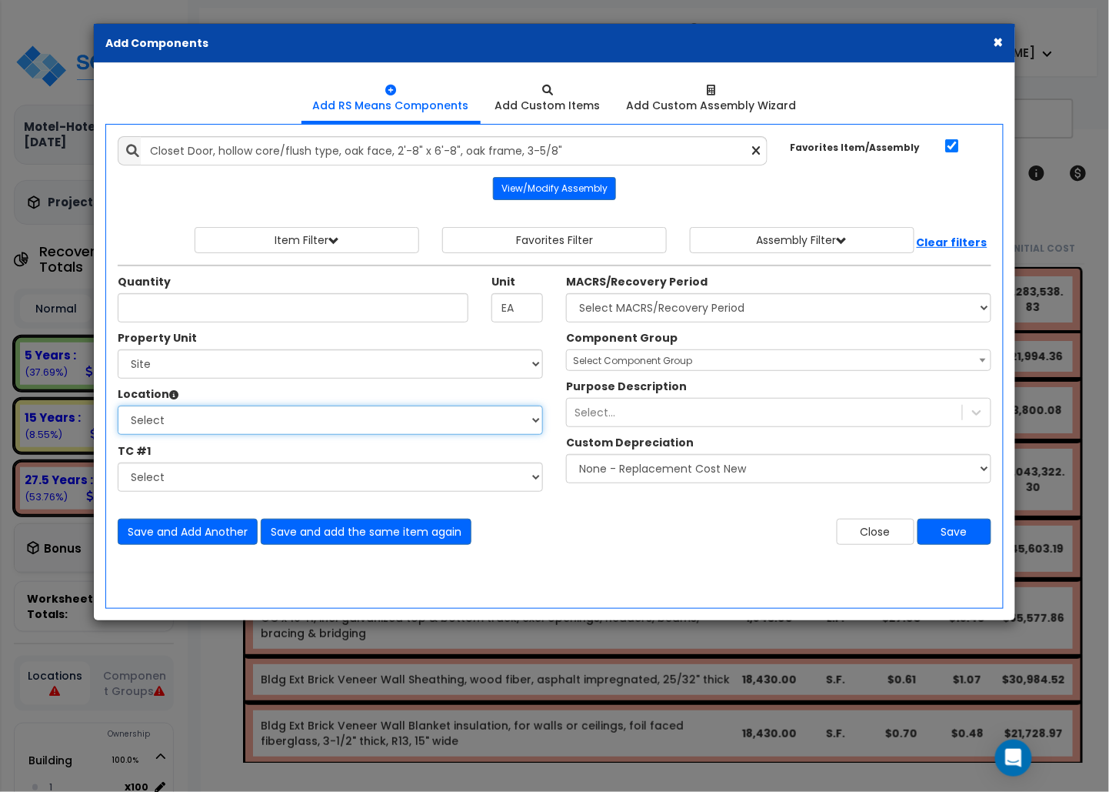
click at [188, 423] on select "Select Site Exterior Site Exterior Add Additional Location" at bounding box center [330, 419] width 425 height 29
select select "Others"
click at [118, 408] on select "Select Site Exterior Site Exterior Add Additional Location" at bounding box center [330, 419] width 425 height 29
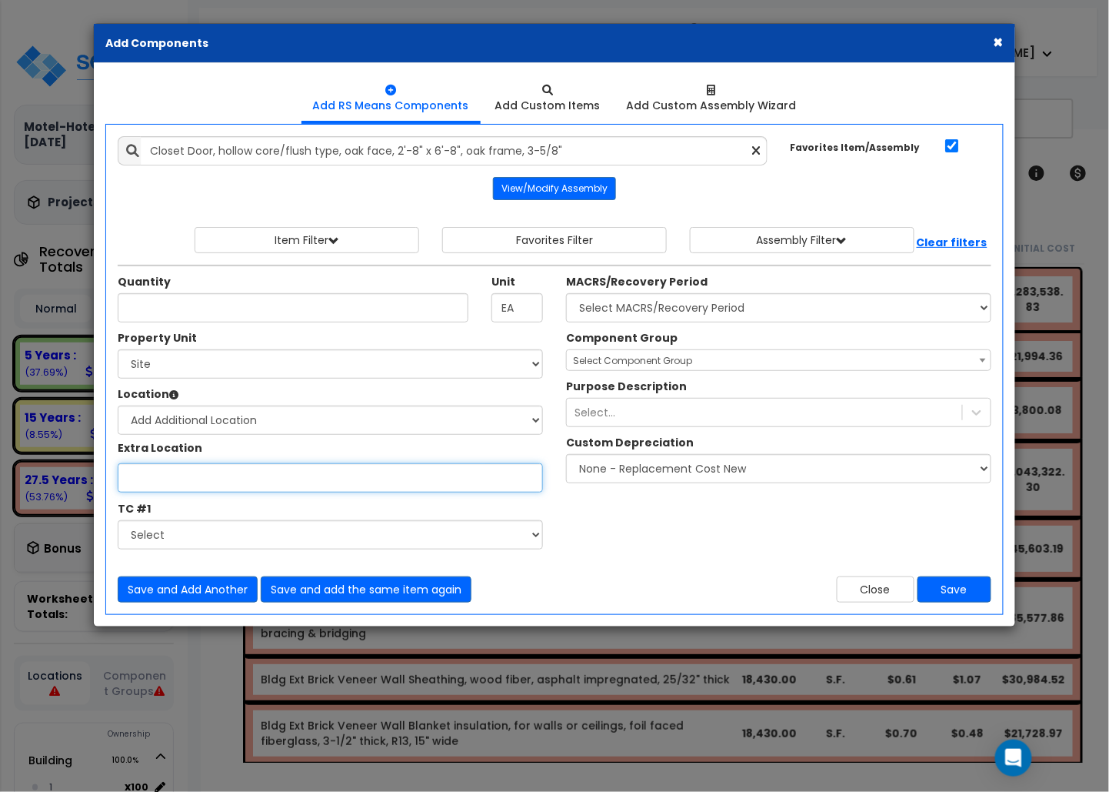
click at [197, 478] on input "Property Unit" at bounding box center [330, 477] width 425 height 29
type input "Sample Site"
click at [674, 567] on div "Close Save" at bounding box center [779, 589] width 448 height 26
click at [730, 40] on button "×" at bounding box center [999, 42] width 10 height 16
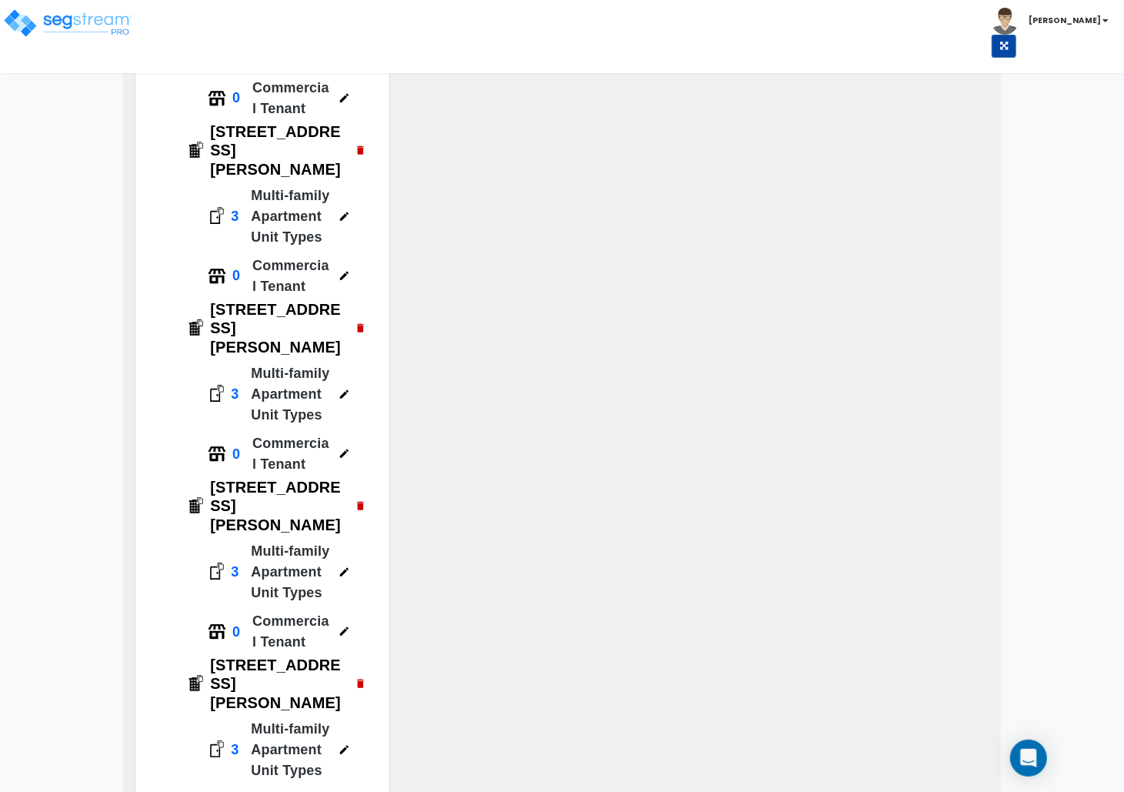
scroll to position [764, 0]
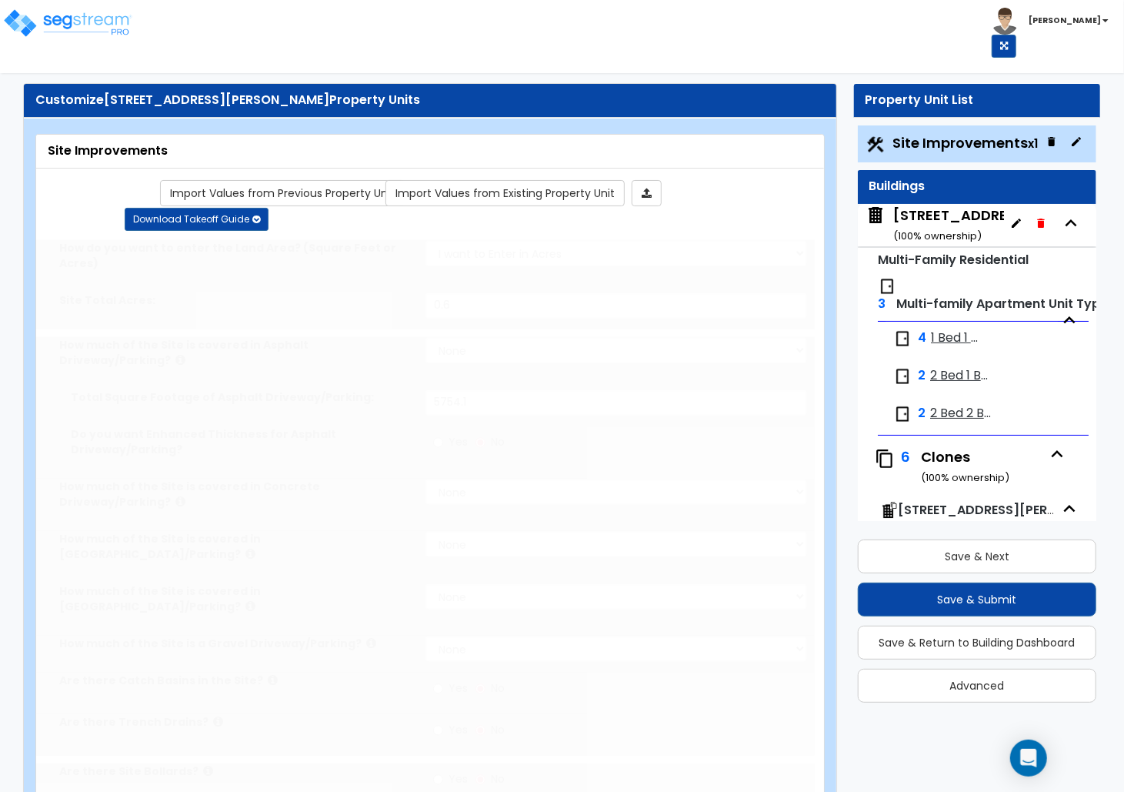
type input "0.6"
select select "2"
type input "5754.1"
radio input "true"
select select "1"
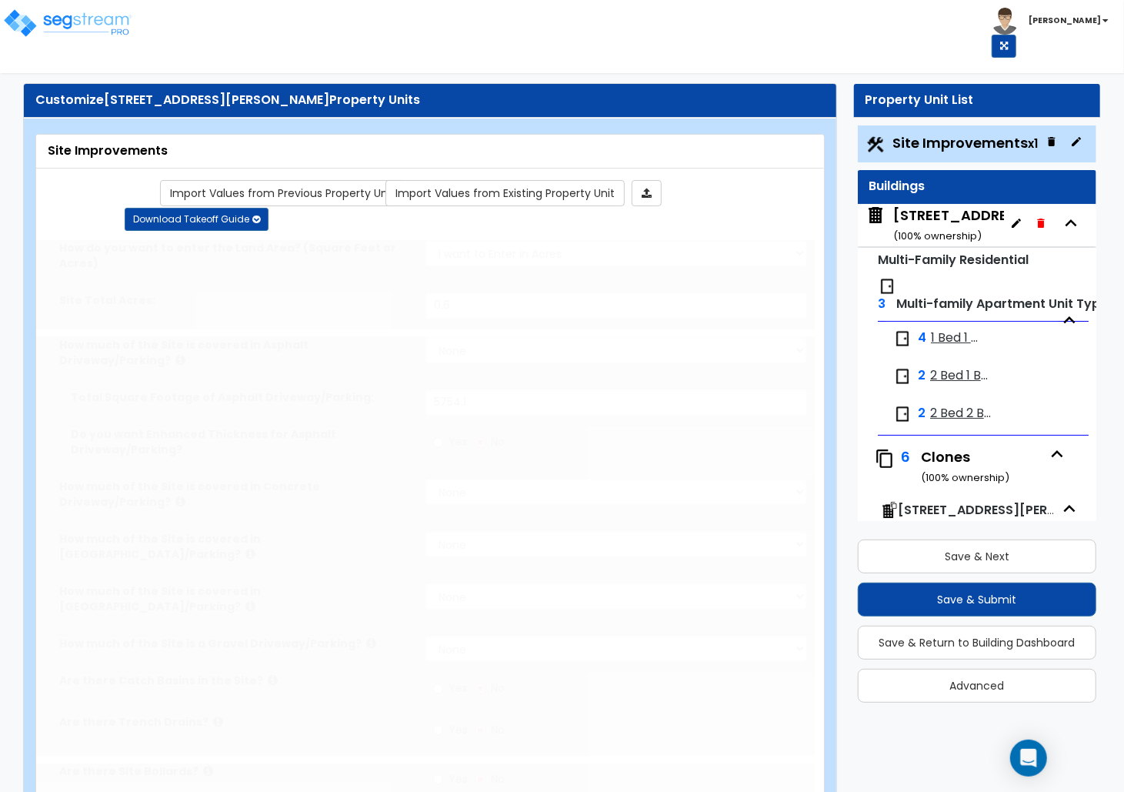
type input "3"
radio input "true"
select select "1"
type input "504"
radio input "true"
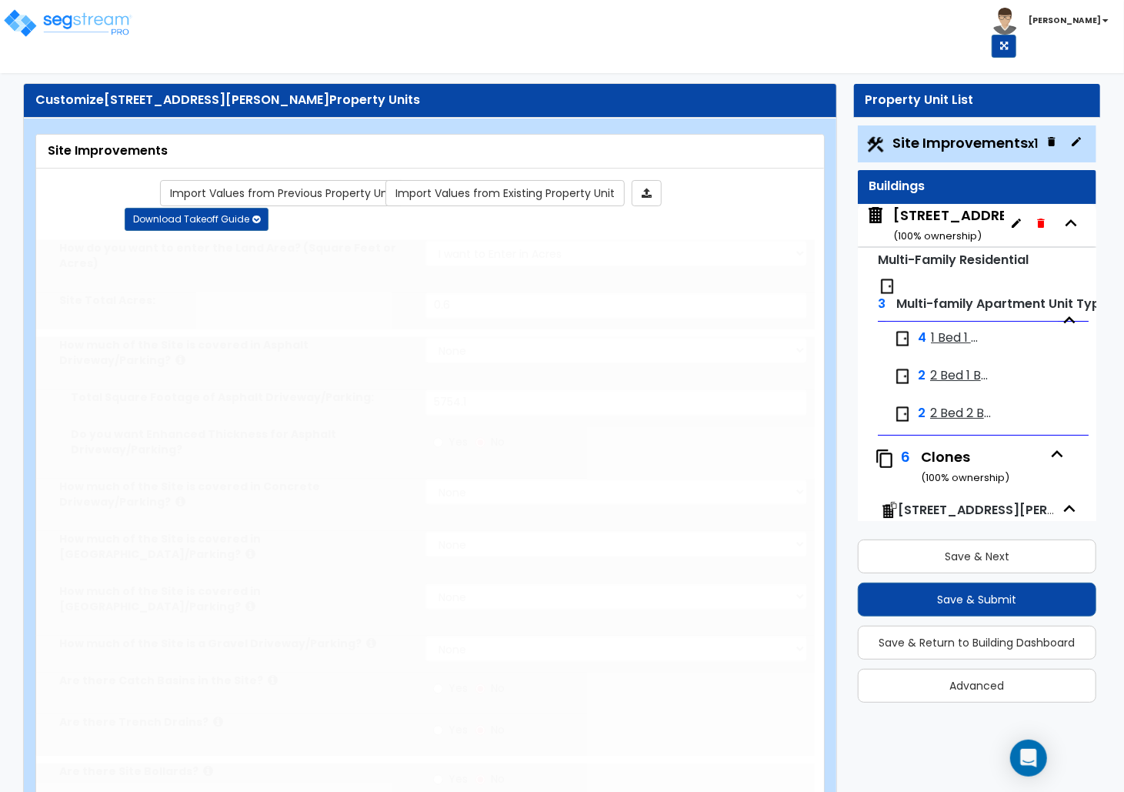
select select "1"
select select "2"
type input "72"
select select "2"
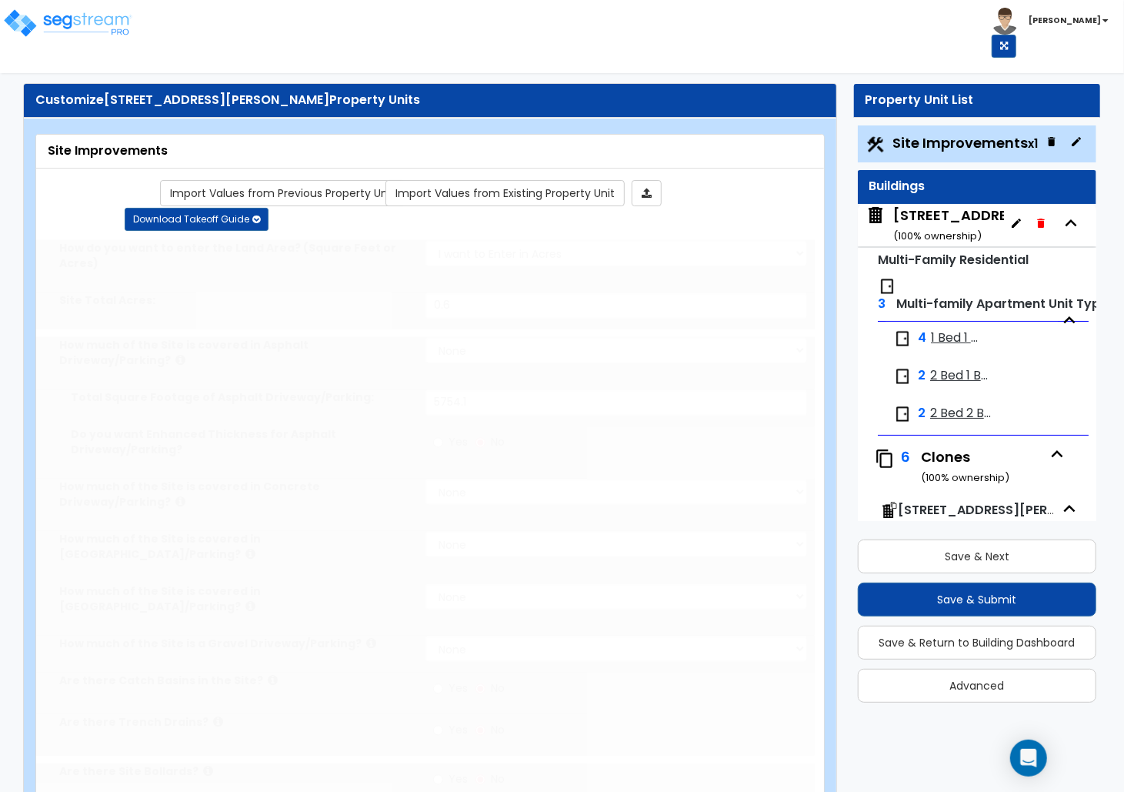
radio input "true"
select select "2"
type input "48"
radio input "true"
select select "1"
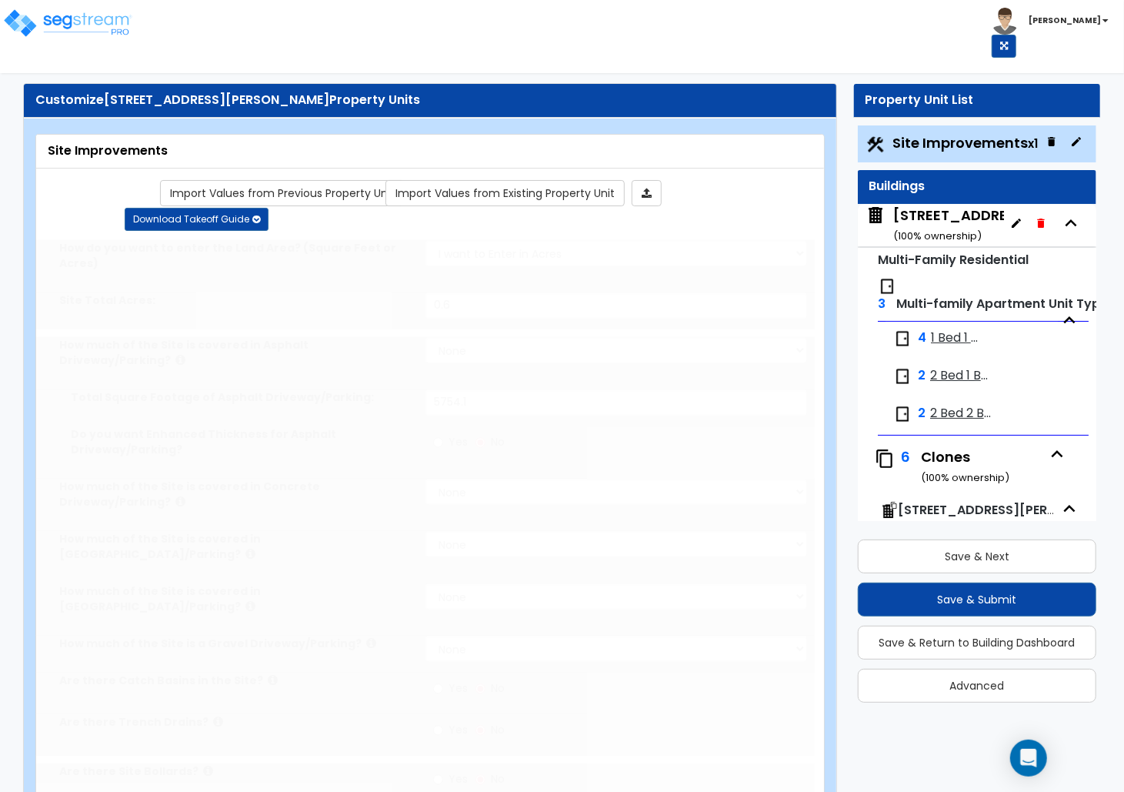
select select "1"
type input "1"
radio input "true"
type input "1"
